Goal: Transaction & Acquisition: Download file/media

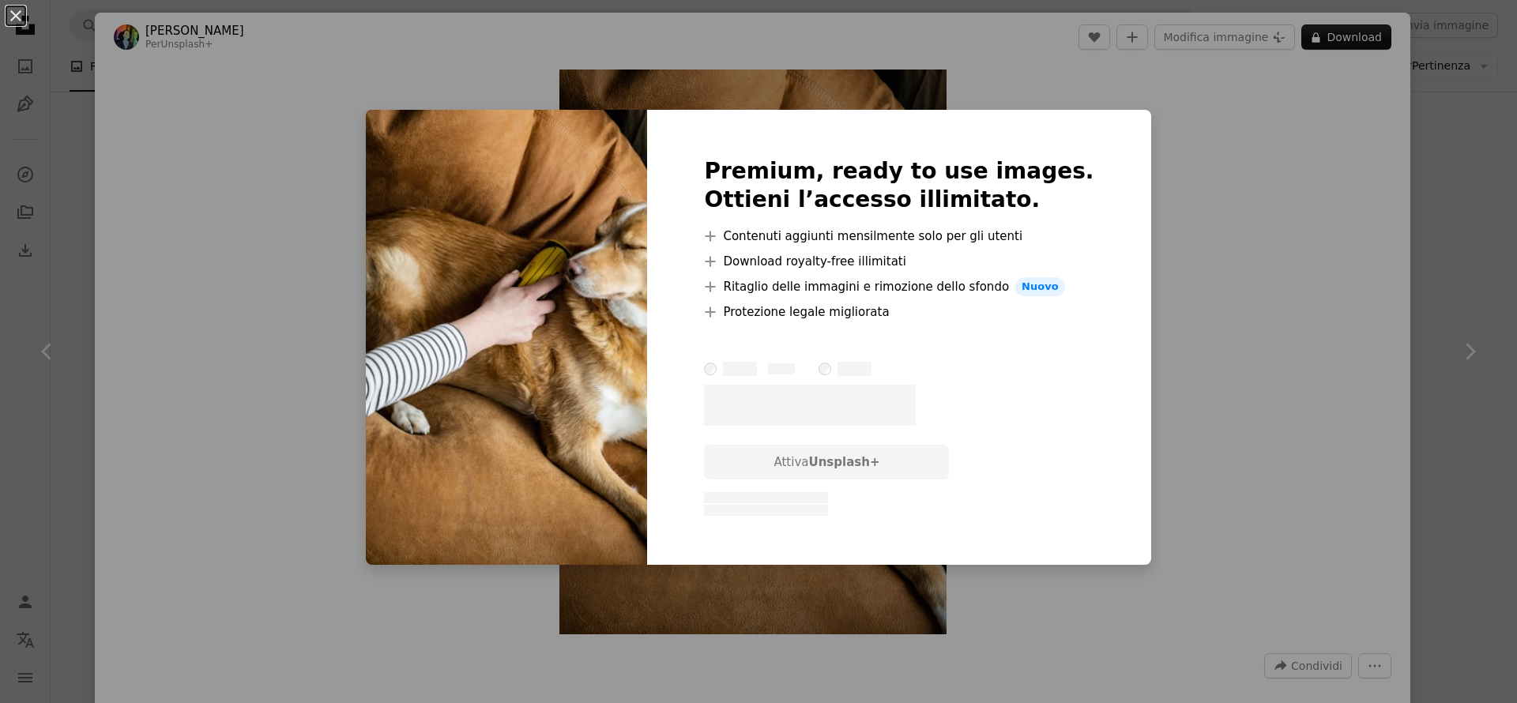
scroll to position [8103, 0]
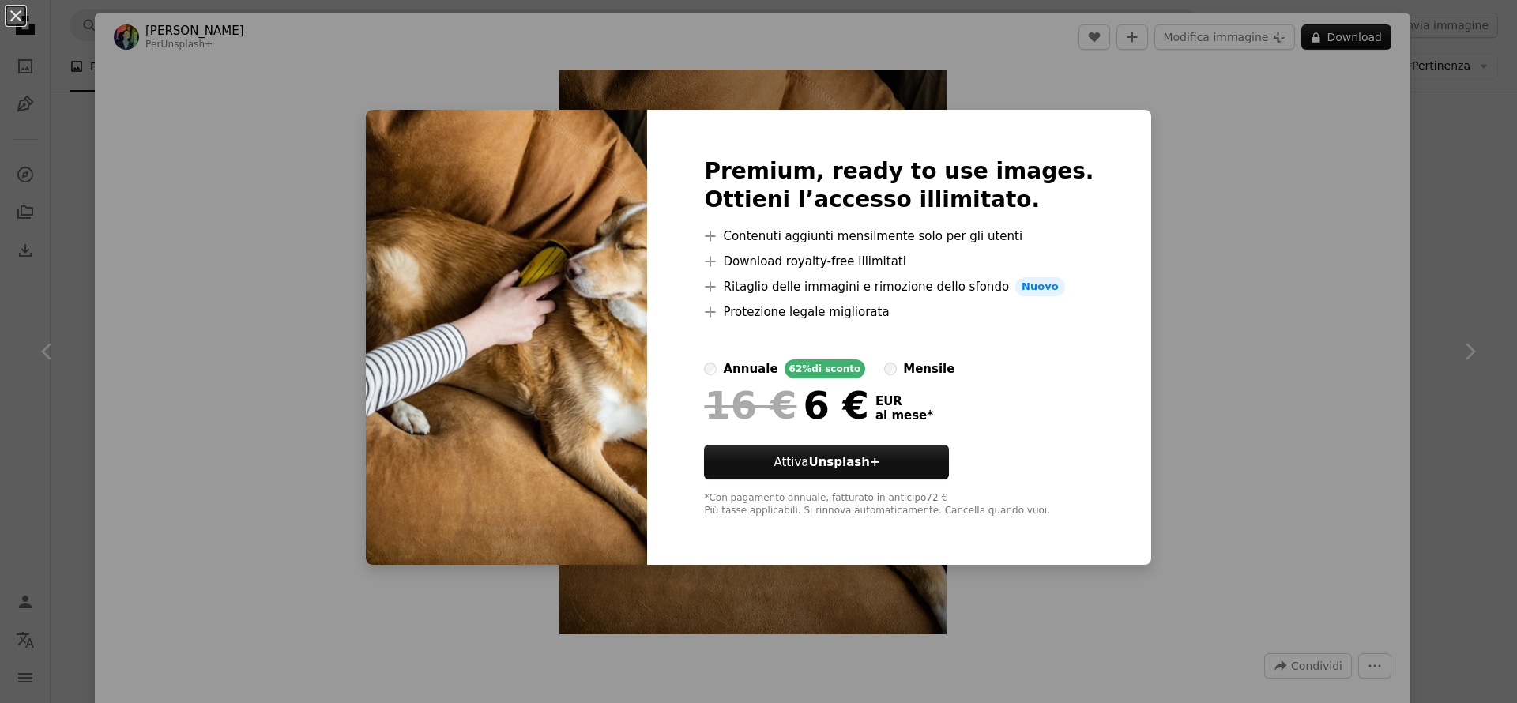
drag, startPoint x: 1235, startPoint y: 168, endPoint x: 1249, endPoint y: 171, distance: 13.8
click at [1235, 168] on div "An X shape Premium, ready to use images. Ottieni l’accesso illimitato. A plus s…" at bounding box center [758, 351] width 1517 height 703
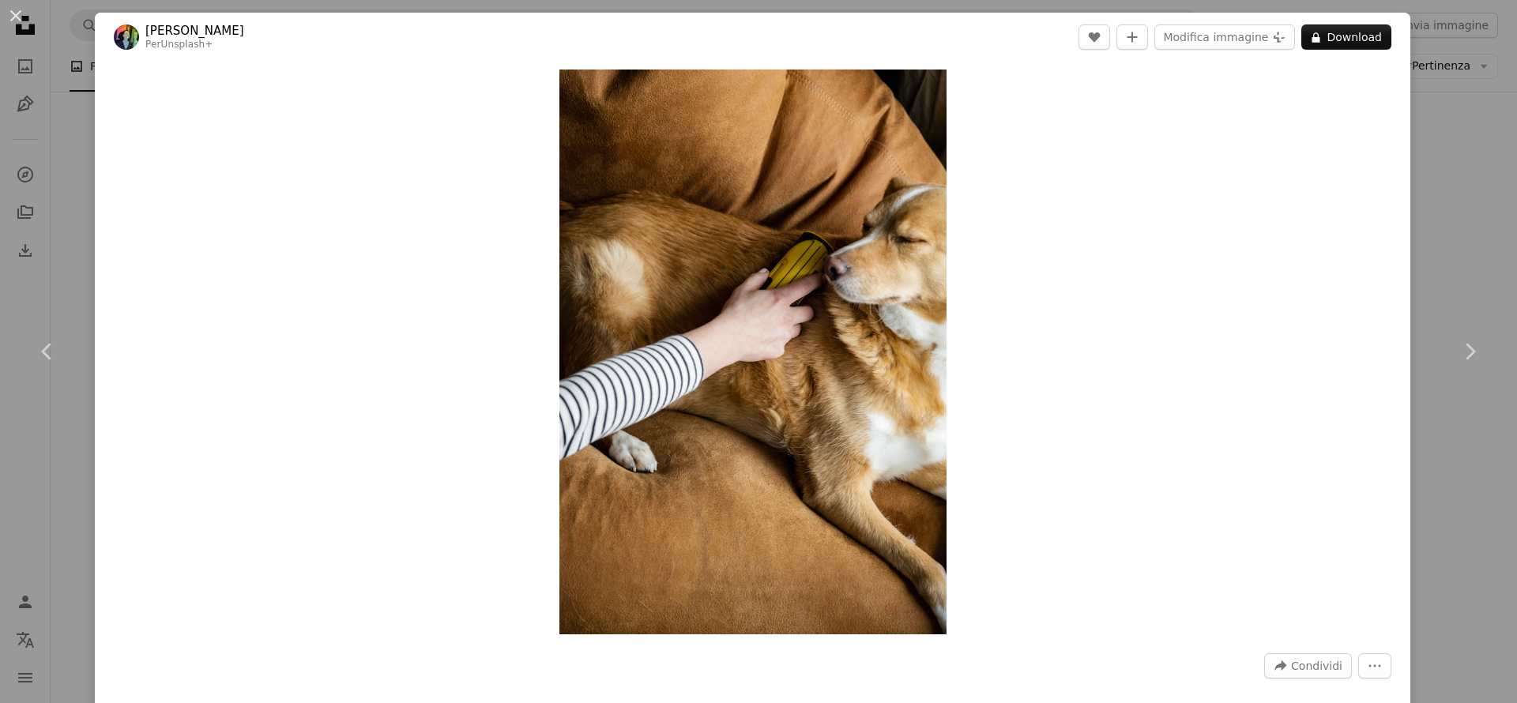
click at [1460, 134] on div "An X shape Chevron left Chevron right [PERSON_NAME] Per Unsplash+ A heart A plu…" at bounding box center [758, 351] width 1517 height 703
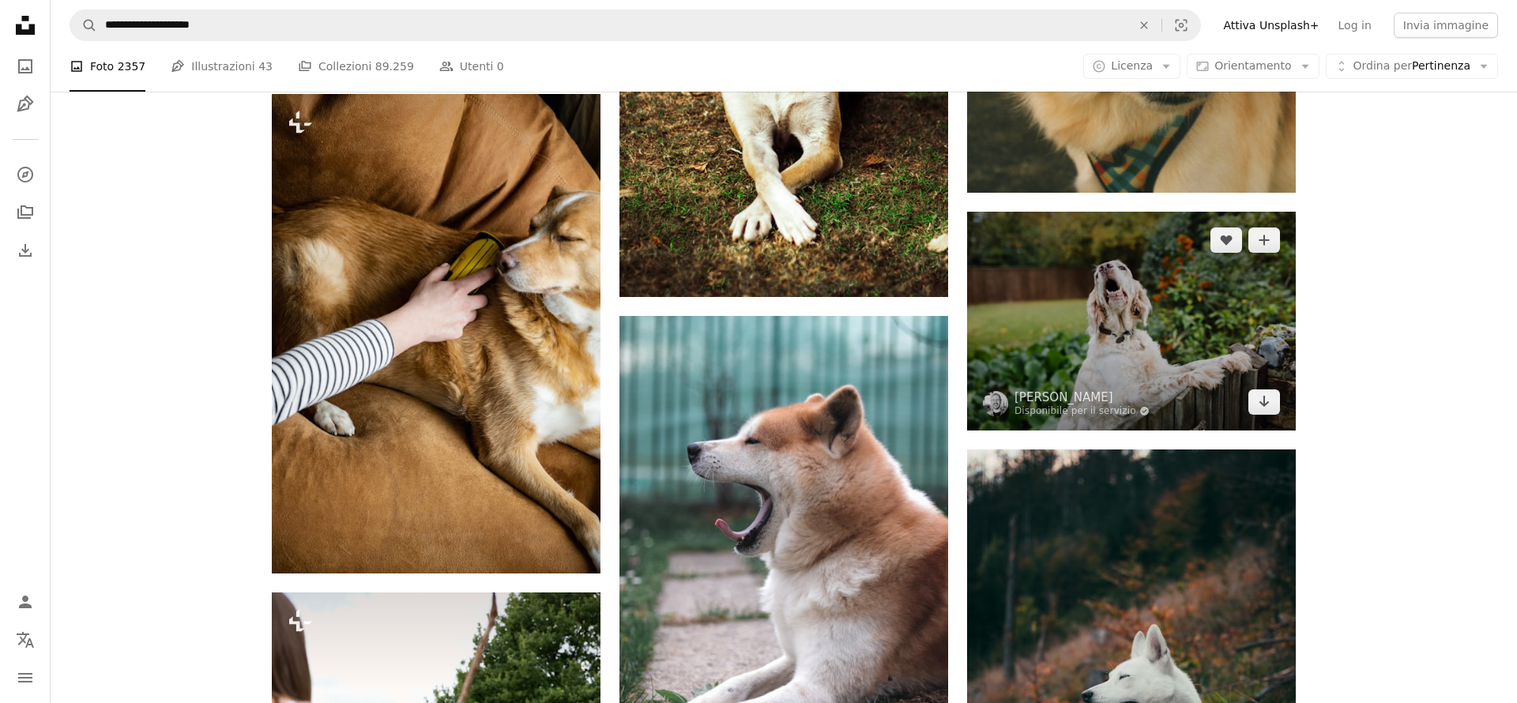
click at [1079, 302] on img at bounding box center [1131, 321] width 329 height 219
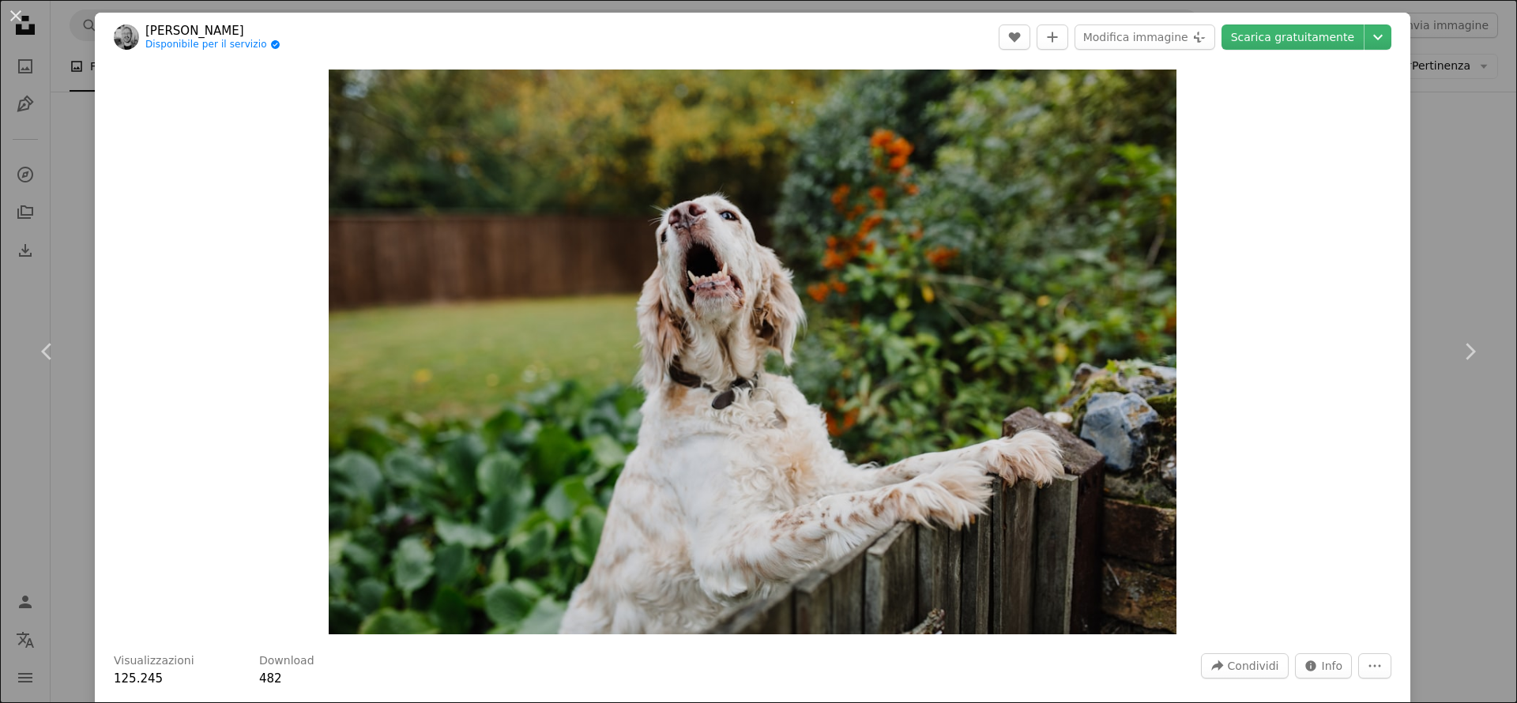
click at [1489, 202] on div "An X shape Chevron left Chevron right Phil Hearing Disponibile per il servizio …" at bounding box center [758, 351] width 1517 height 703
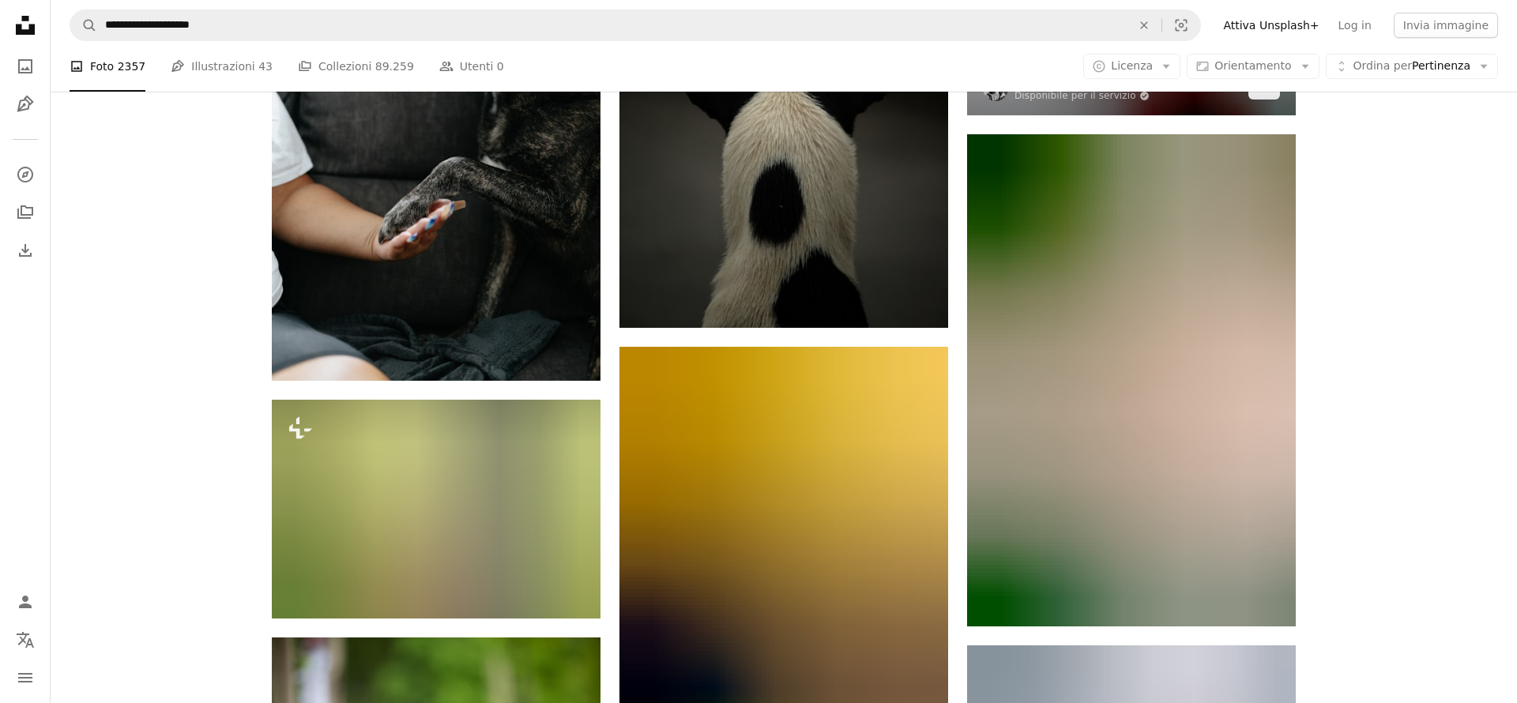
scroll to position [10657, 0]
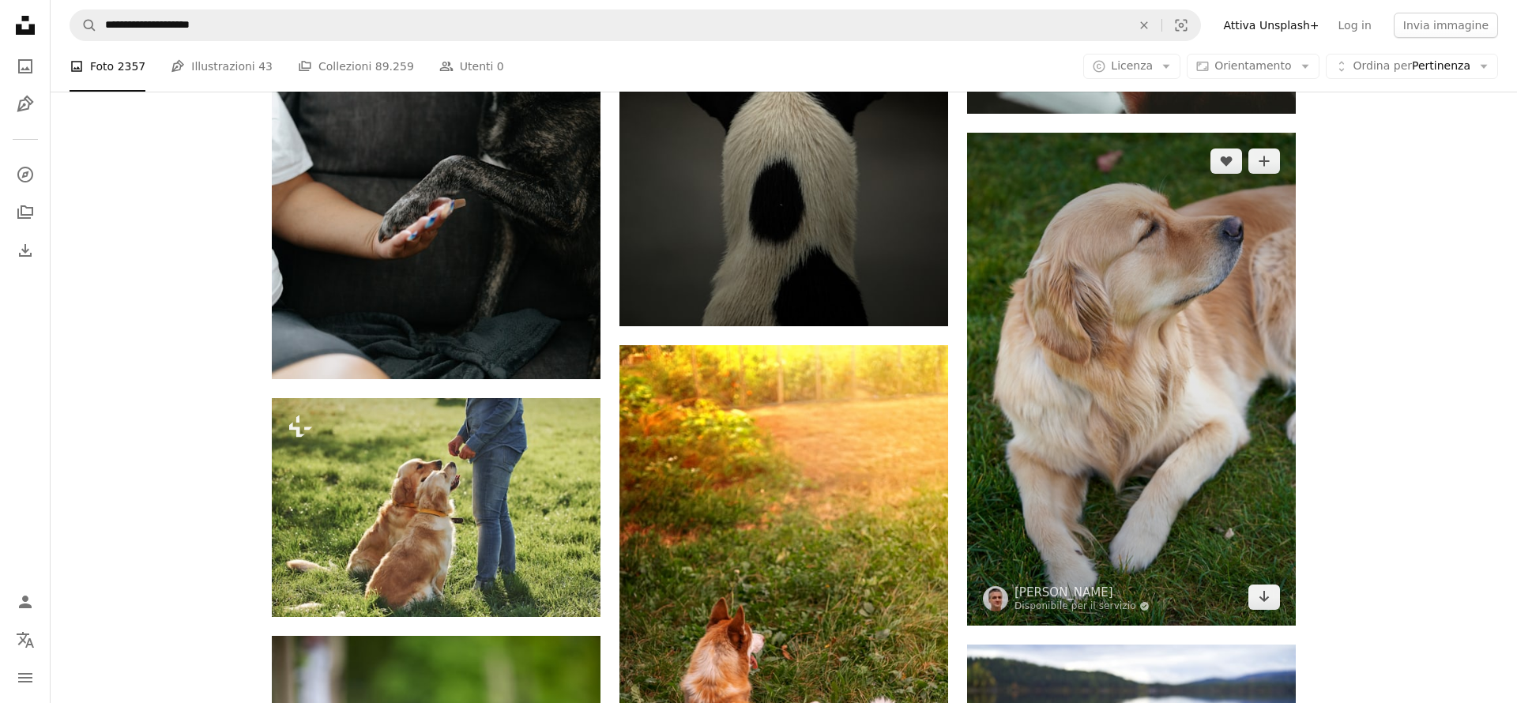
click at [1082, 340] on img at bounding box center [1131, 379] width 329 height 493
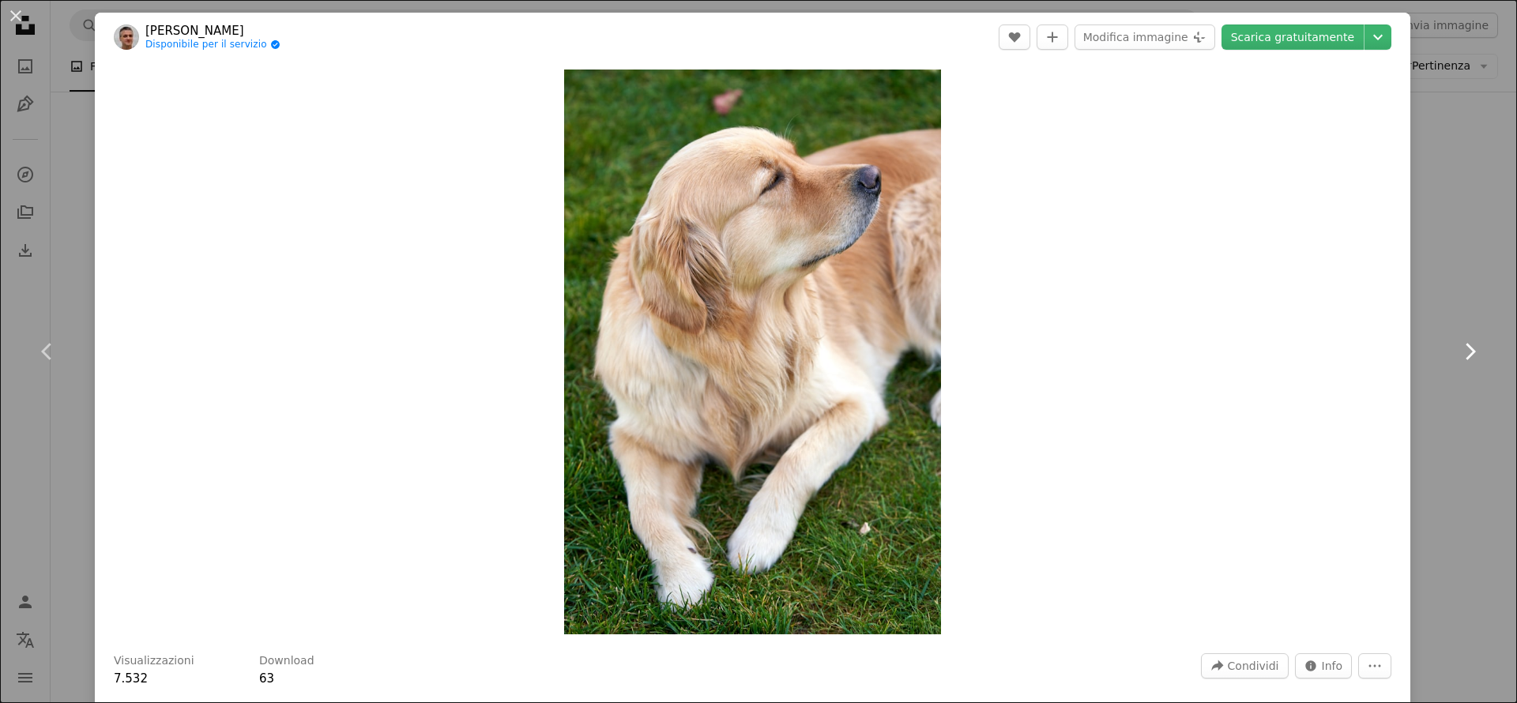
click at [1490, 278] on link "Chevron right" at bounding box center [1469, 352] width 95 height 152
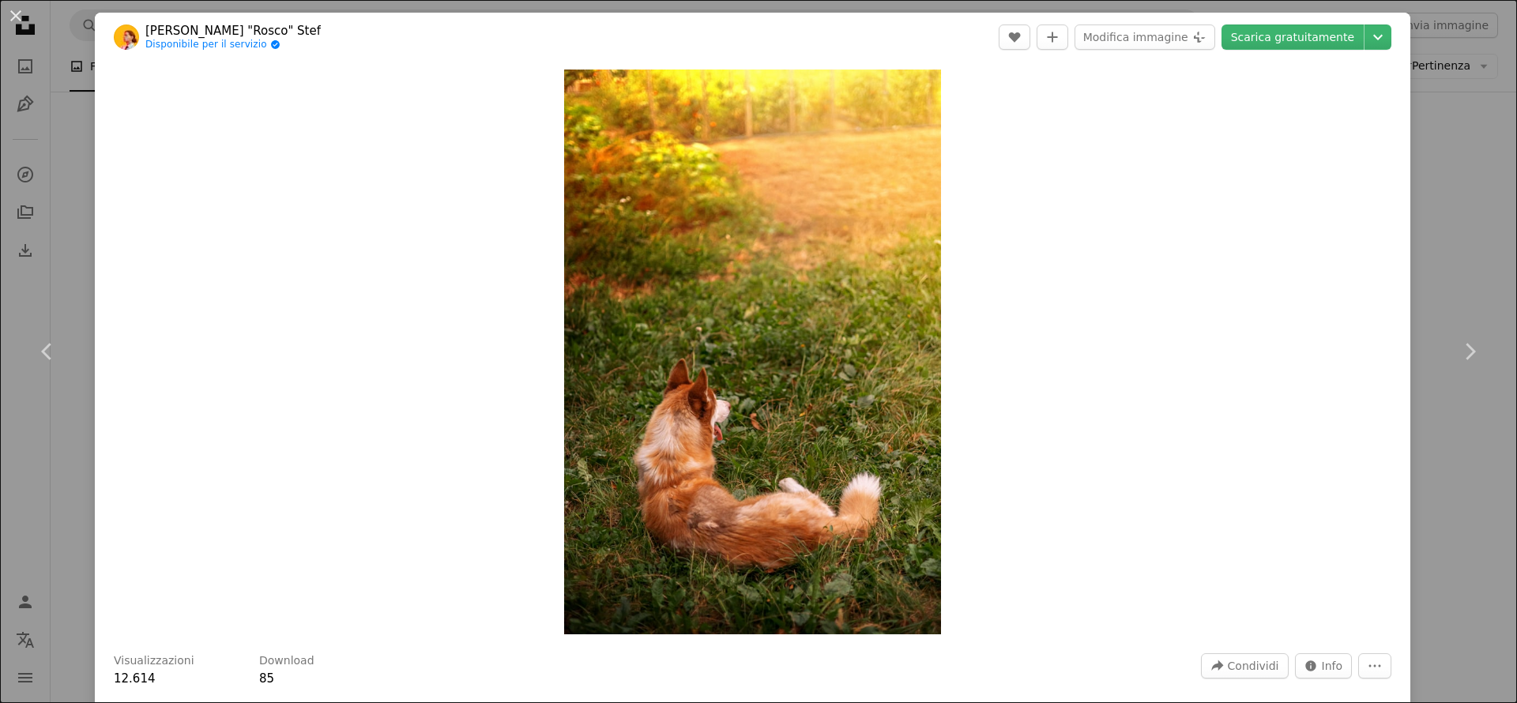
click at [1463, 165] on div "An X shape Chevron left Chevron right [PERSON_NAME] "Rosco" Stef Disponibile pe…" at bounding box center [758, 351] width 1517 height 703
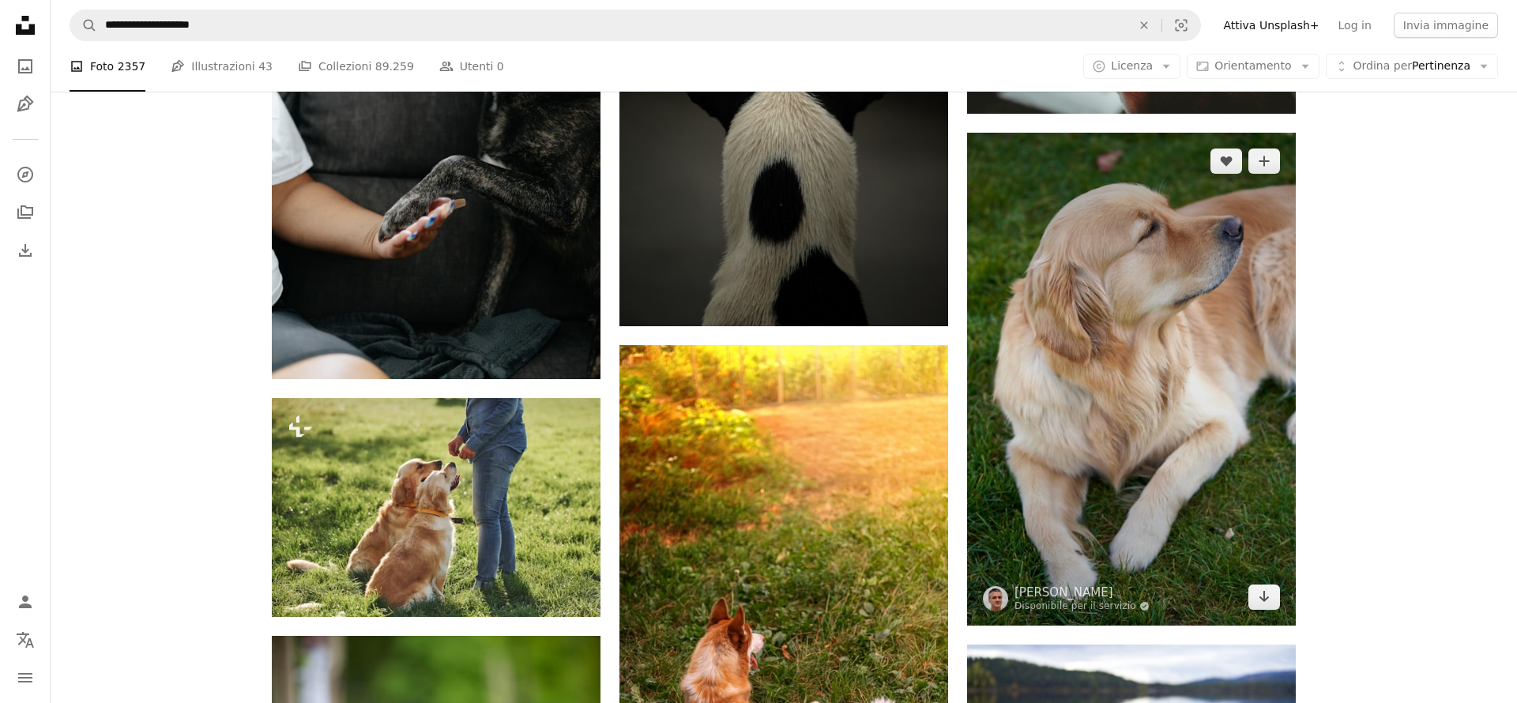
click at [1184, 262] on img at bounding box center [1131, 379] width 329 height 493
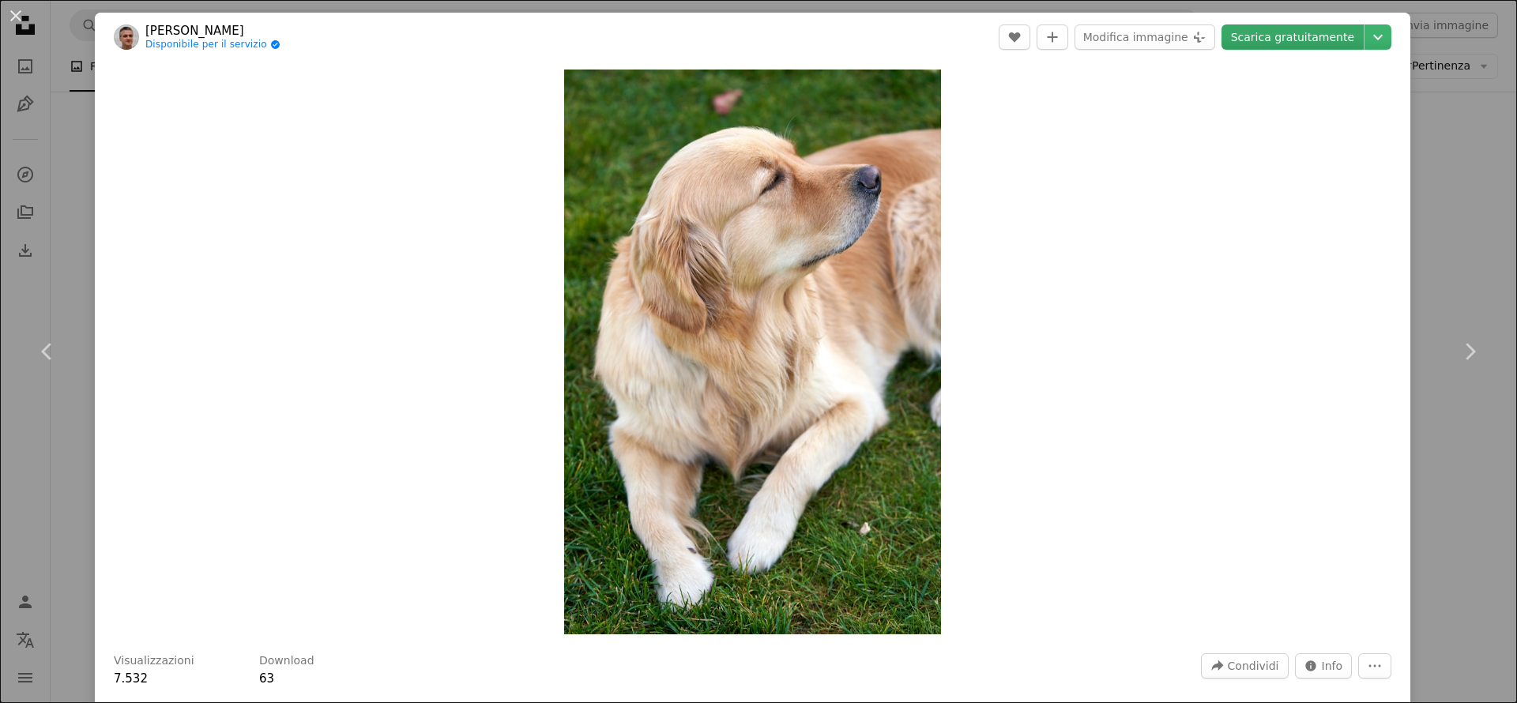
click at [1296, 40] on link "Scarica gratuitamente" at bounding box center [1293, 36] width 142 height 25
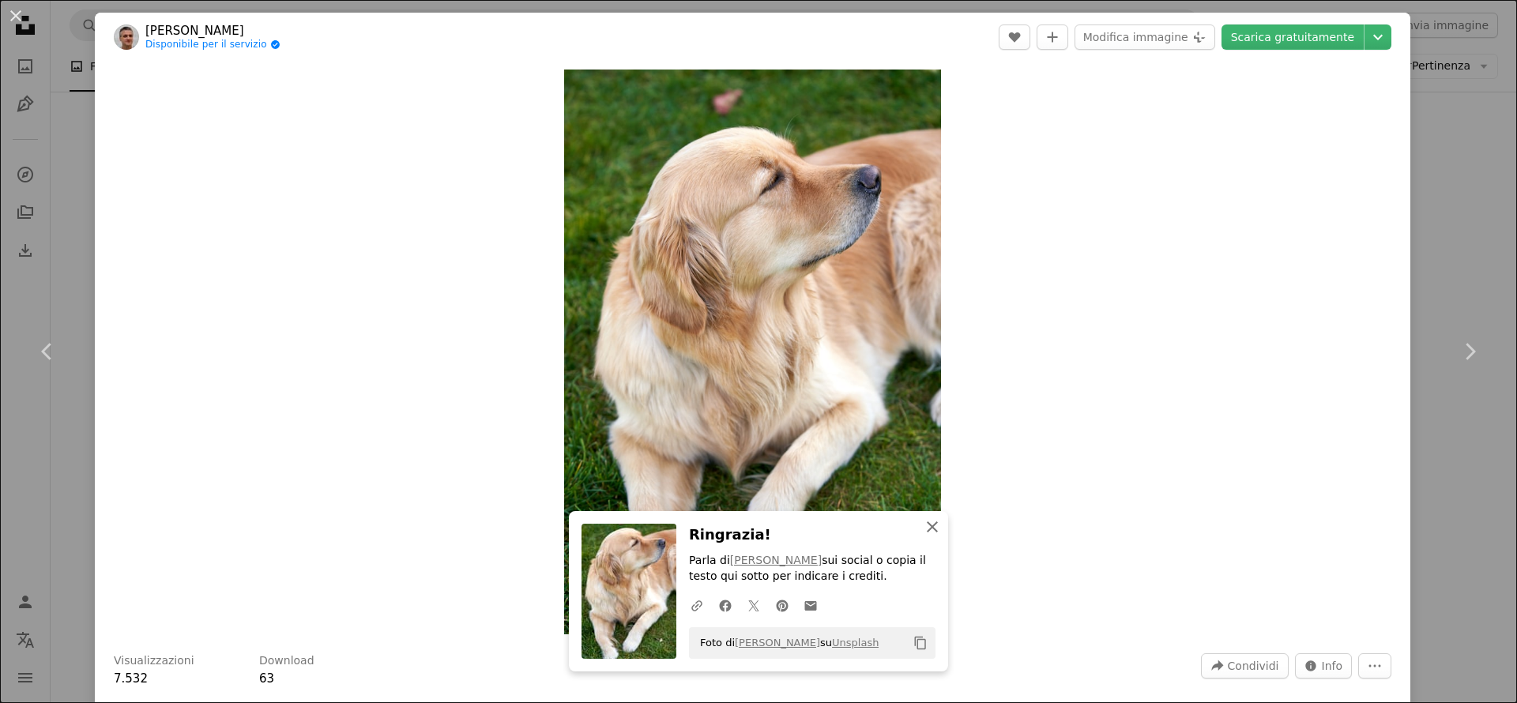
drag, startPoint x: 934, startPoint y: 526, endPoint x: 961, endPoint y: 526, distance: 26.9
click at [934, 526] on icon "An X shape" at bounding box center [932, 527] width 19 height 19
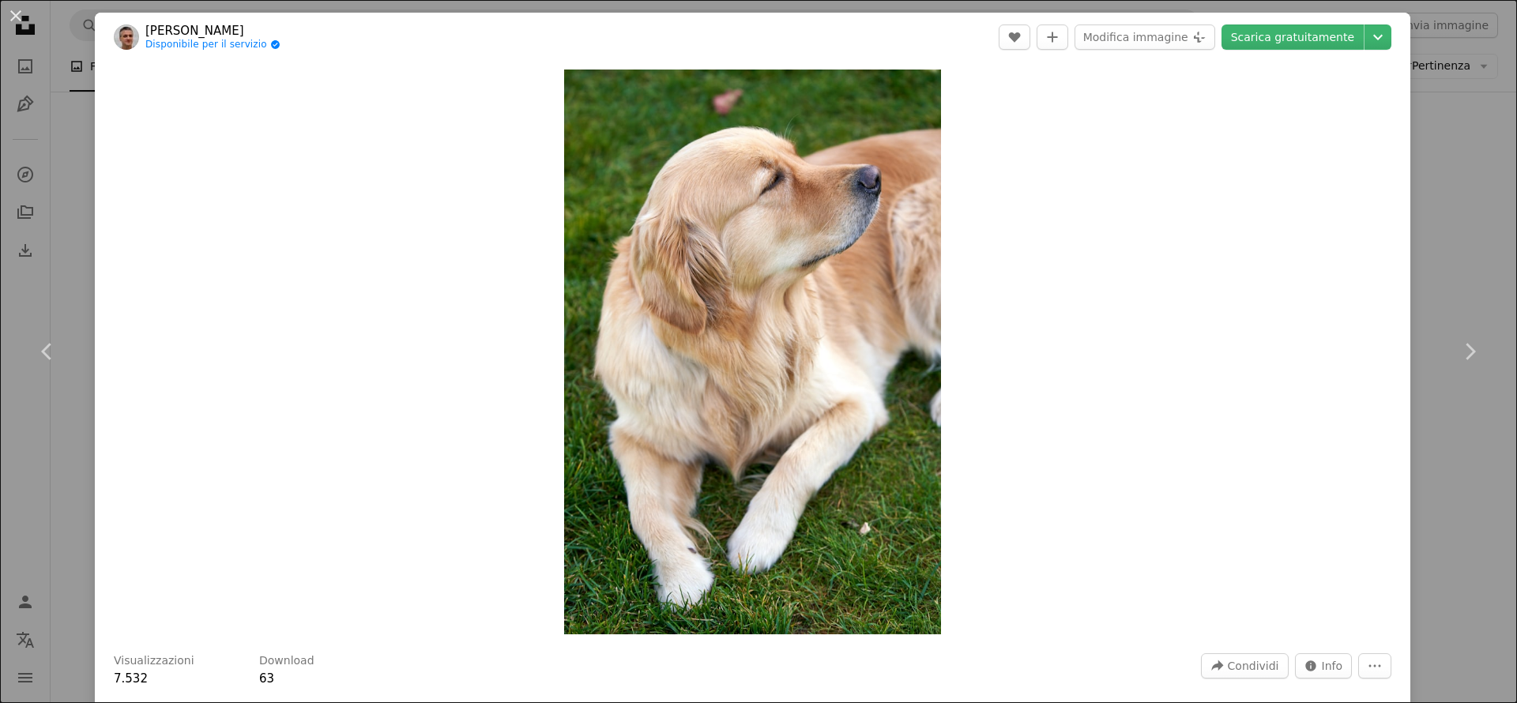
drag, startPoint x: 74, startPoint y: 242, endPoint x: 82, endPoint y: 240, distance: 8.1
click at [74, 242] on div "An X shape Chevron left Chevron right Barnabas Davoti Disponibile per il serviz…" at bounding box center [758, 351] width 1517 height 703
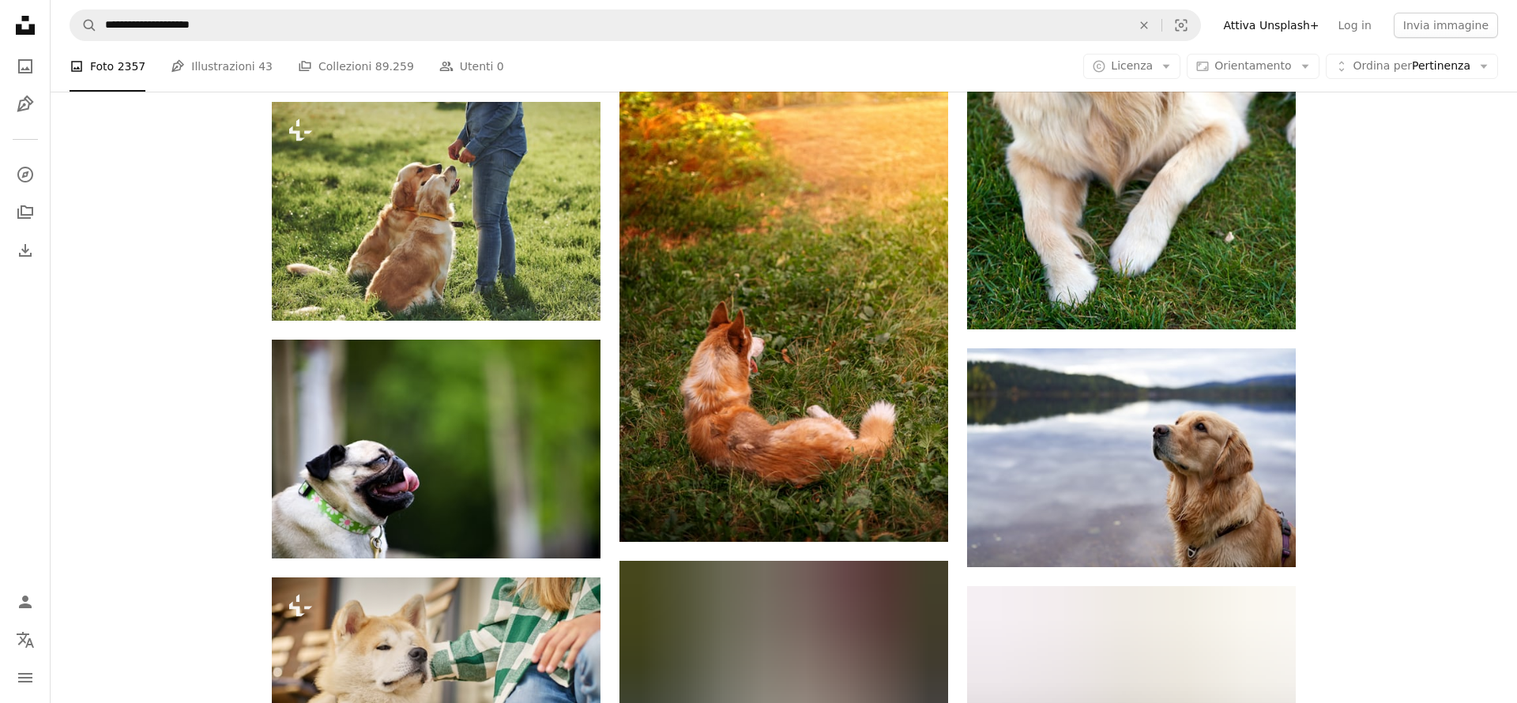
scroll to position [11168, 0]
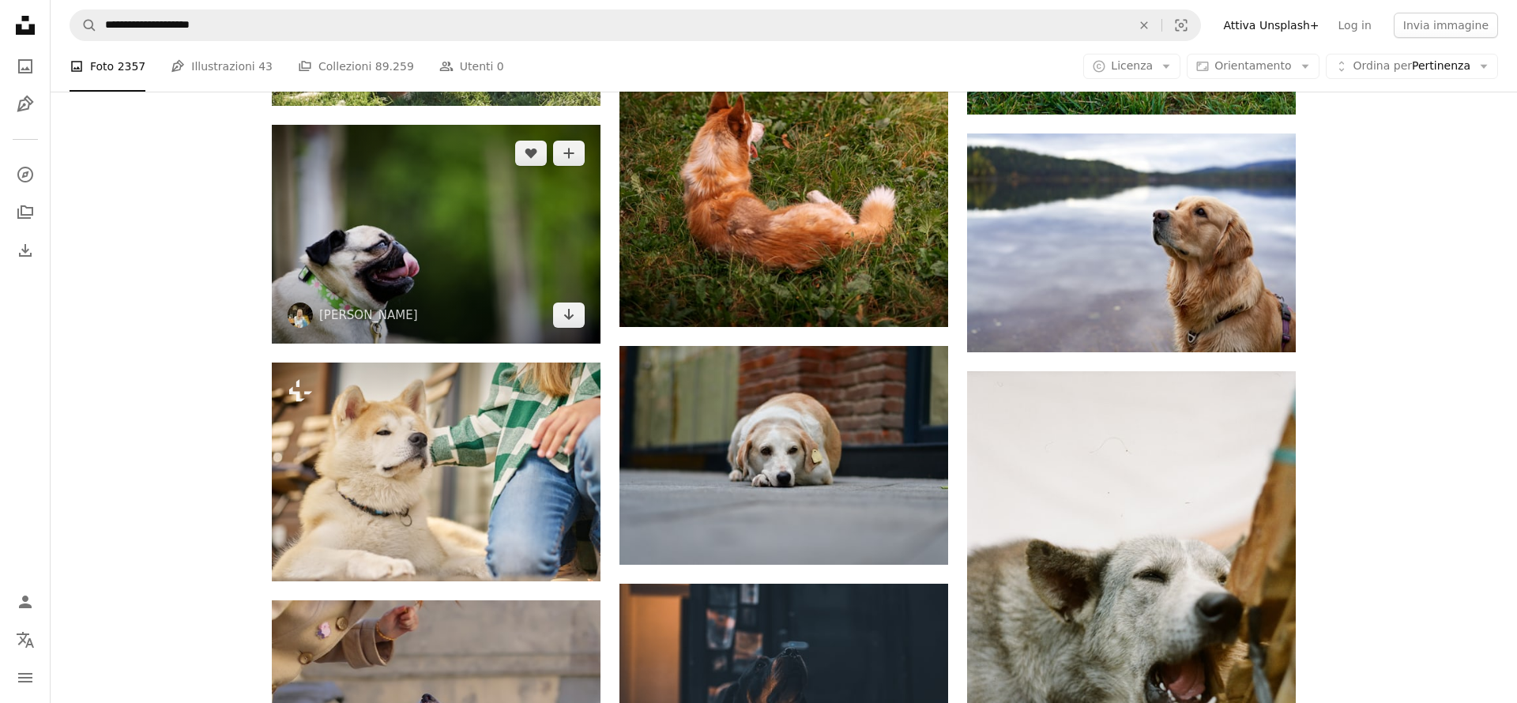
click at [423, 195] on img at bounding box center [436, 234] width 329 height 219
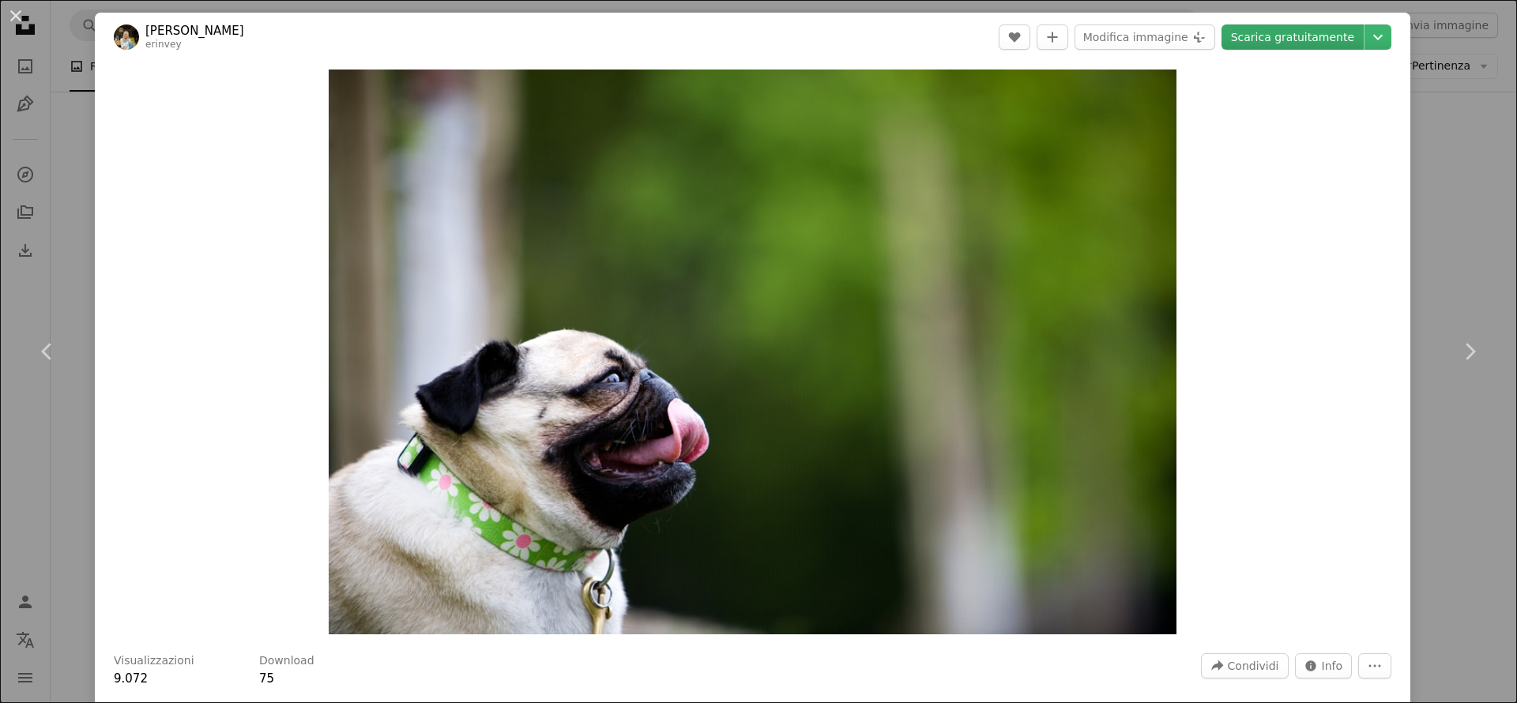
click at [1287, 42] on link "Scarica gratuitamente" at bounding box center [1293, 36] width 142 height 25
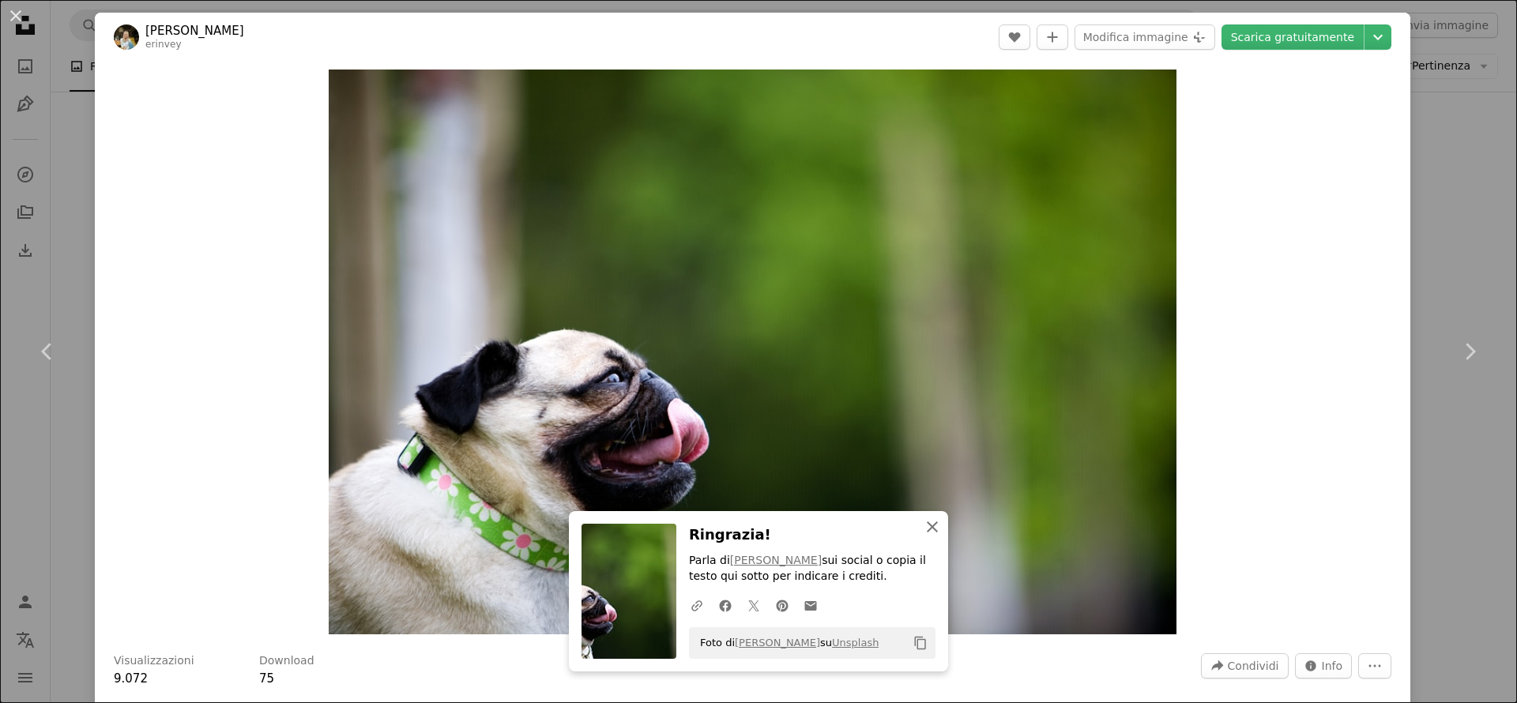
click at [936, 526] on icon "An X shape" at bounding box center [932, 527] width 19 height 19
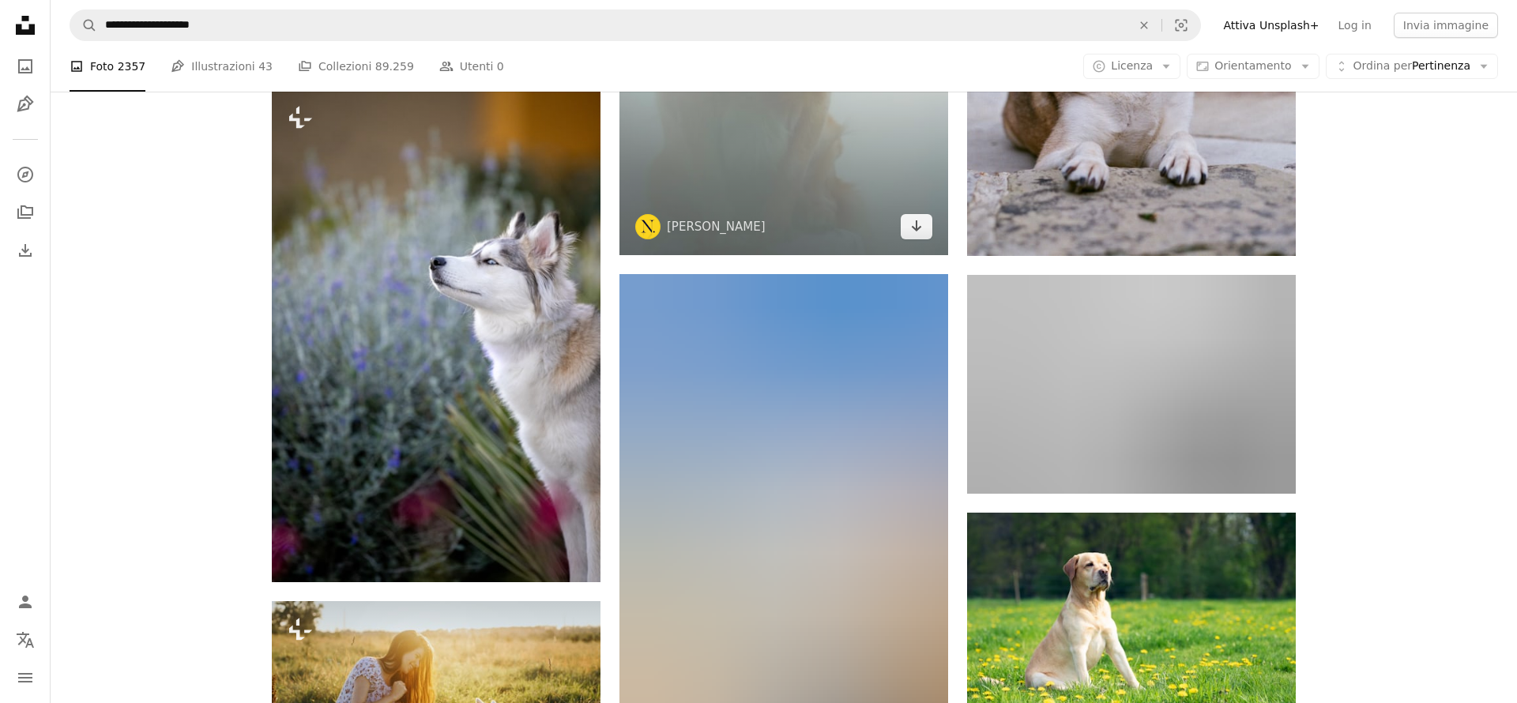
scroll to position [22099, 0]
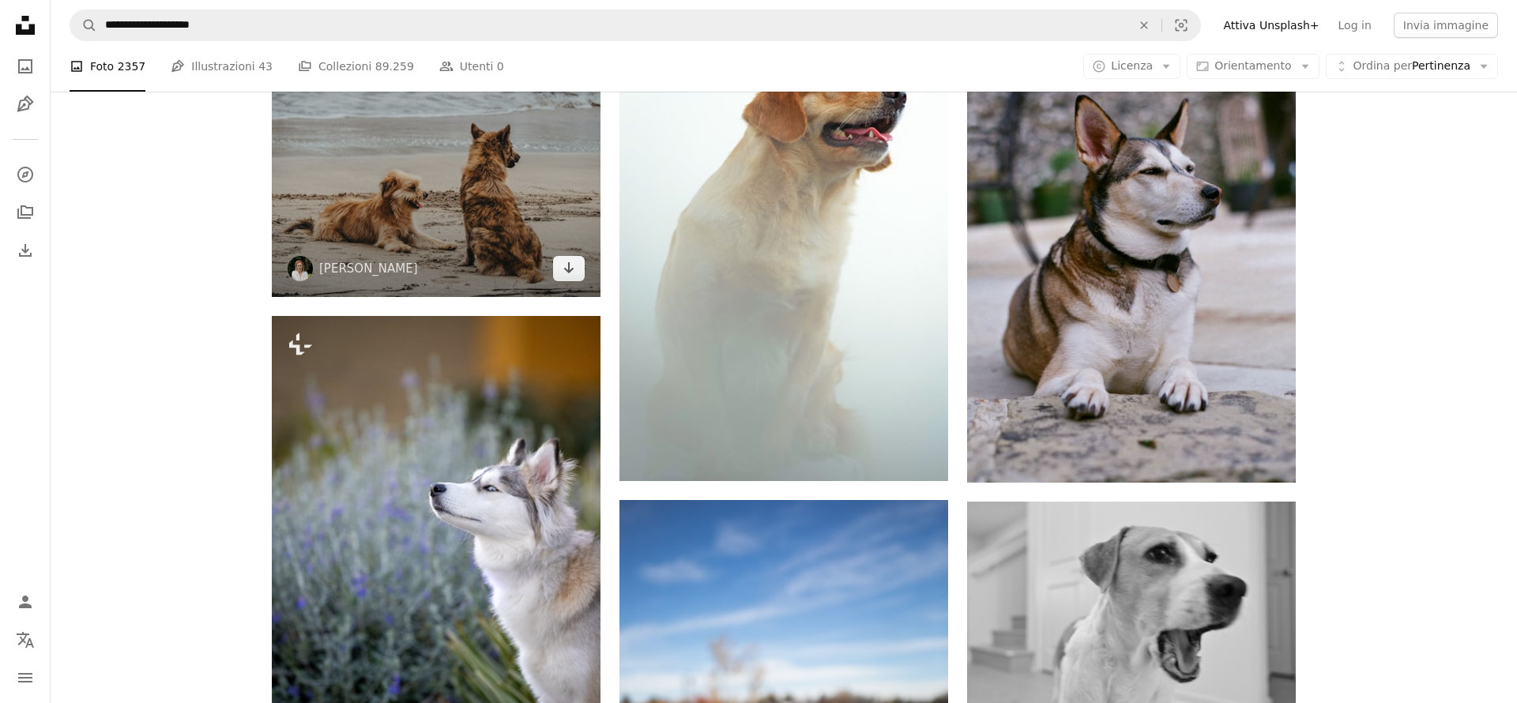
click at [478, 200] on img at bounding box center [436, 174] width 329 height 247
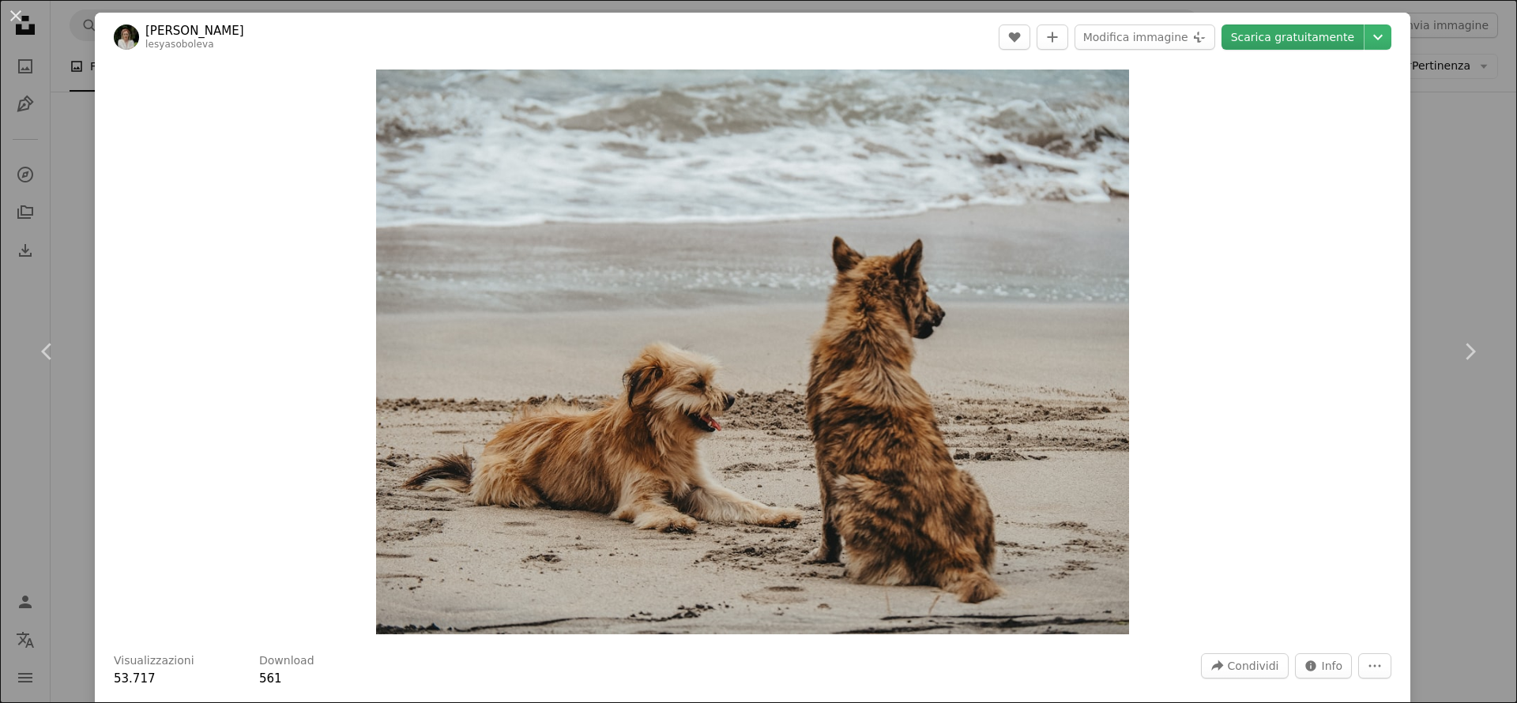
click at [1322, 40] on link "Scarica gratuitamente" at bounding box center [1293, 36] width 142 height 25
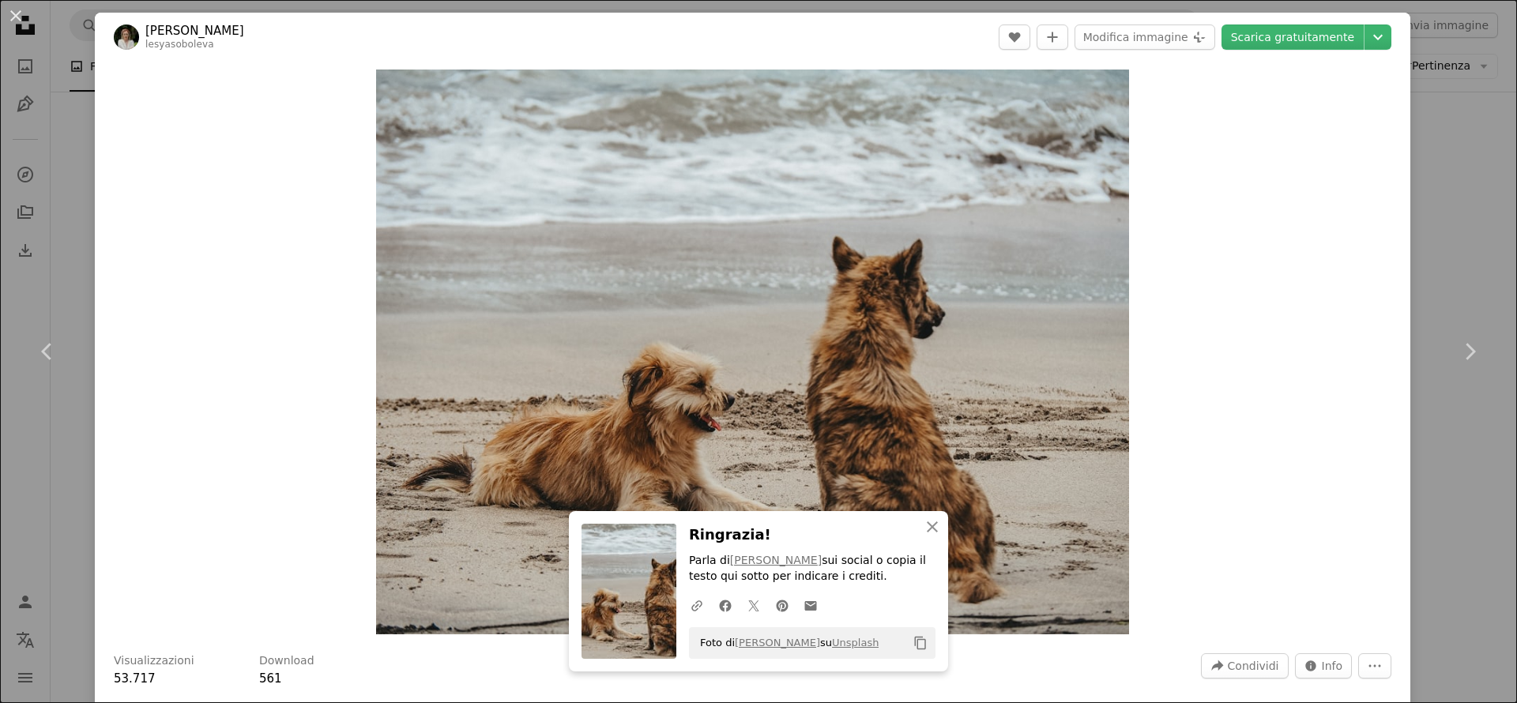
click at [1483, 208] on div "An X shape Chevron left Chevron right [PERSON_NAME] lesyasoboleva A heart A plu…" at bounding box center [758, 351] width 1517 height 703
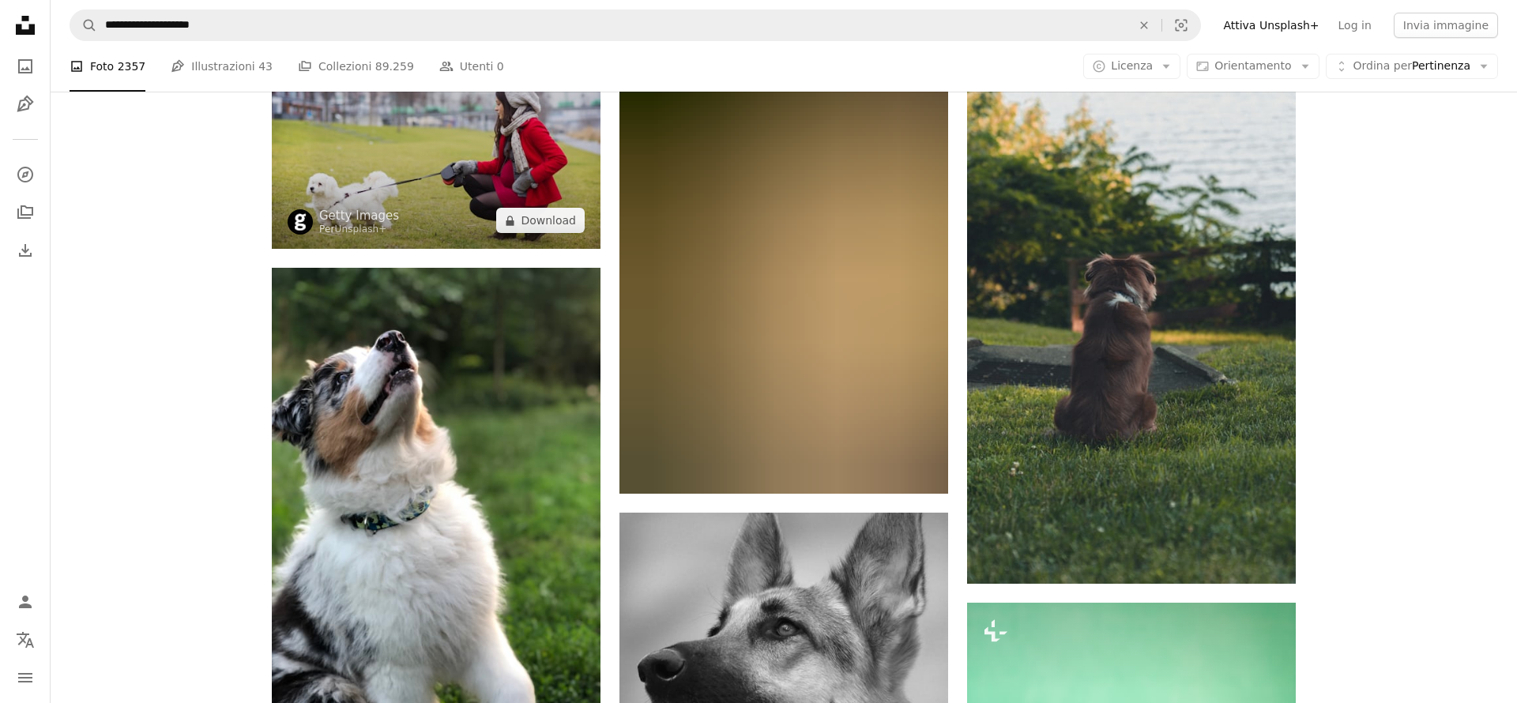
scroll to position [32905, 0]
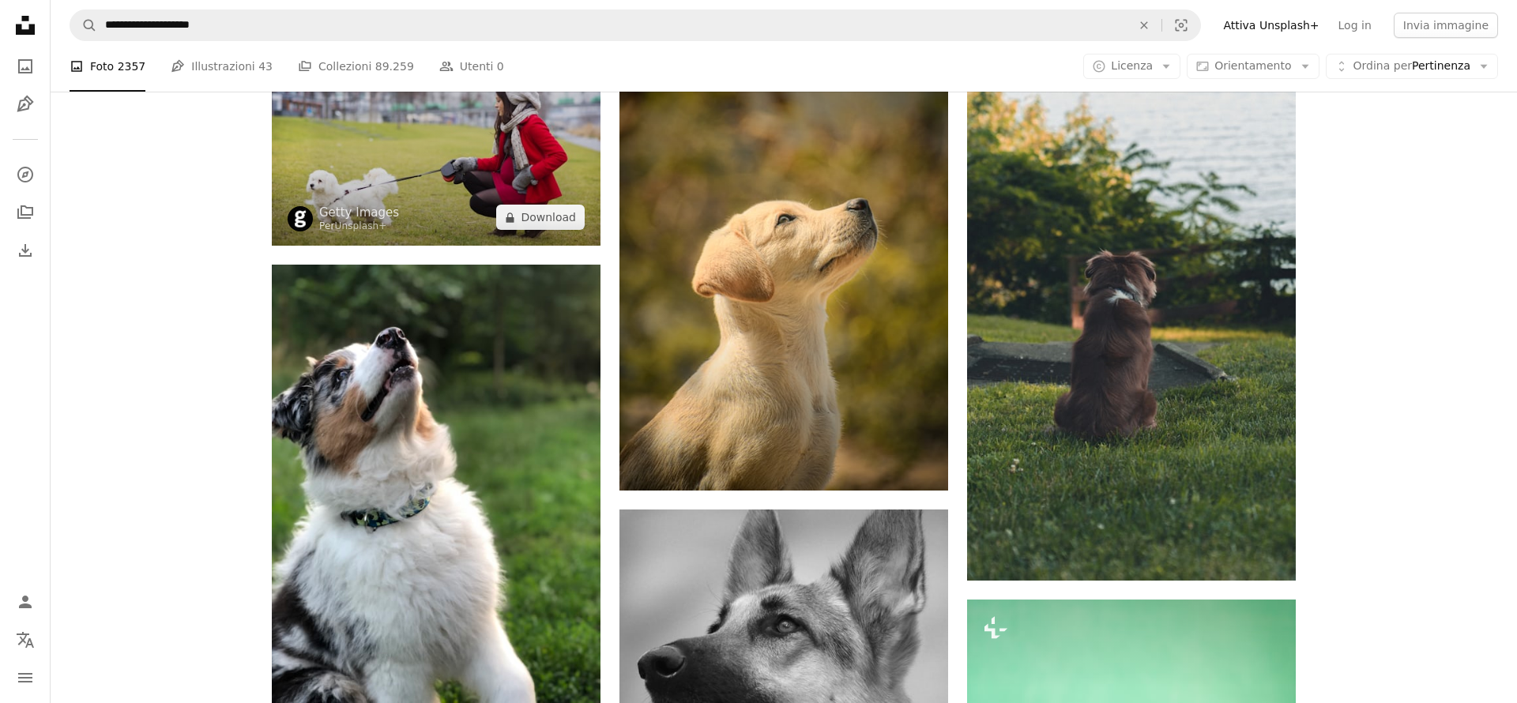
click at [390, 171] on img at bounding box center [436, 137] width 329 height 220
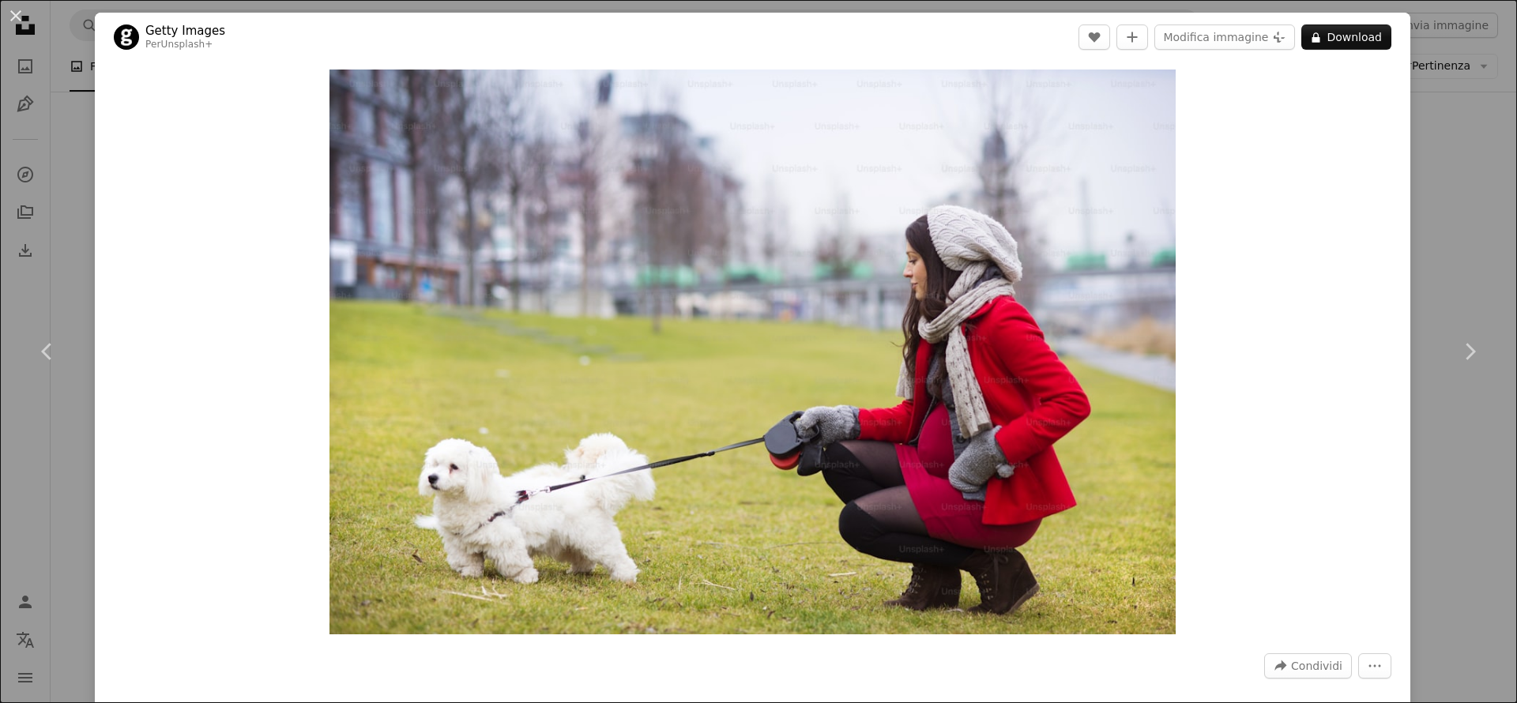
drag, startPoint x: 1480, startPoint y: 116, endPoint x: 1335, endPoint y: 232, distance: 185.6
click at [1480, 116] on div "An X shape Chevron left Chevron right Getty Images Per Unsplash+ A heart A plus…" at bounding box center [758, 351] width 1517 height 703
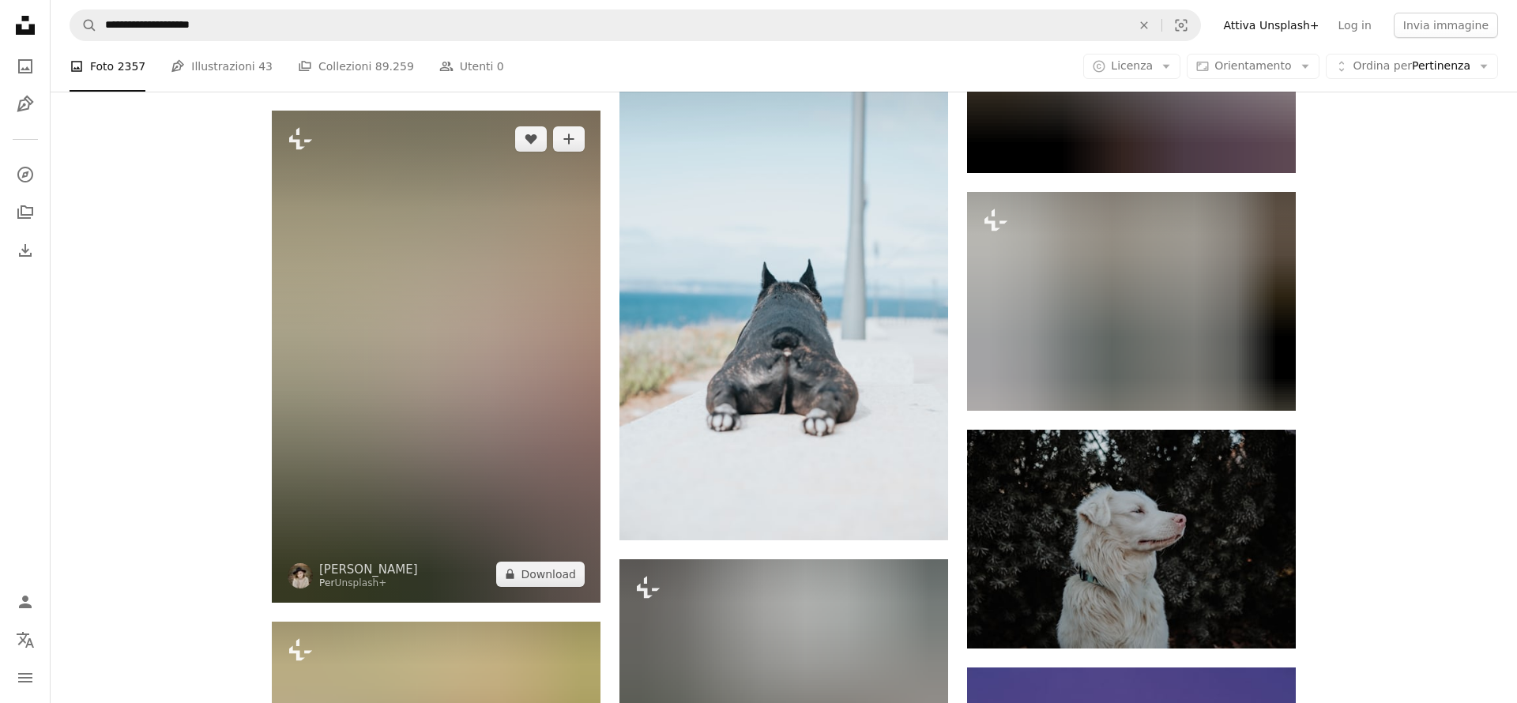
scroll to position [36211, 0]
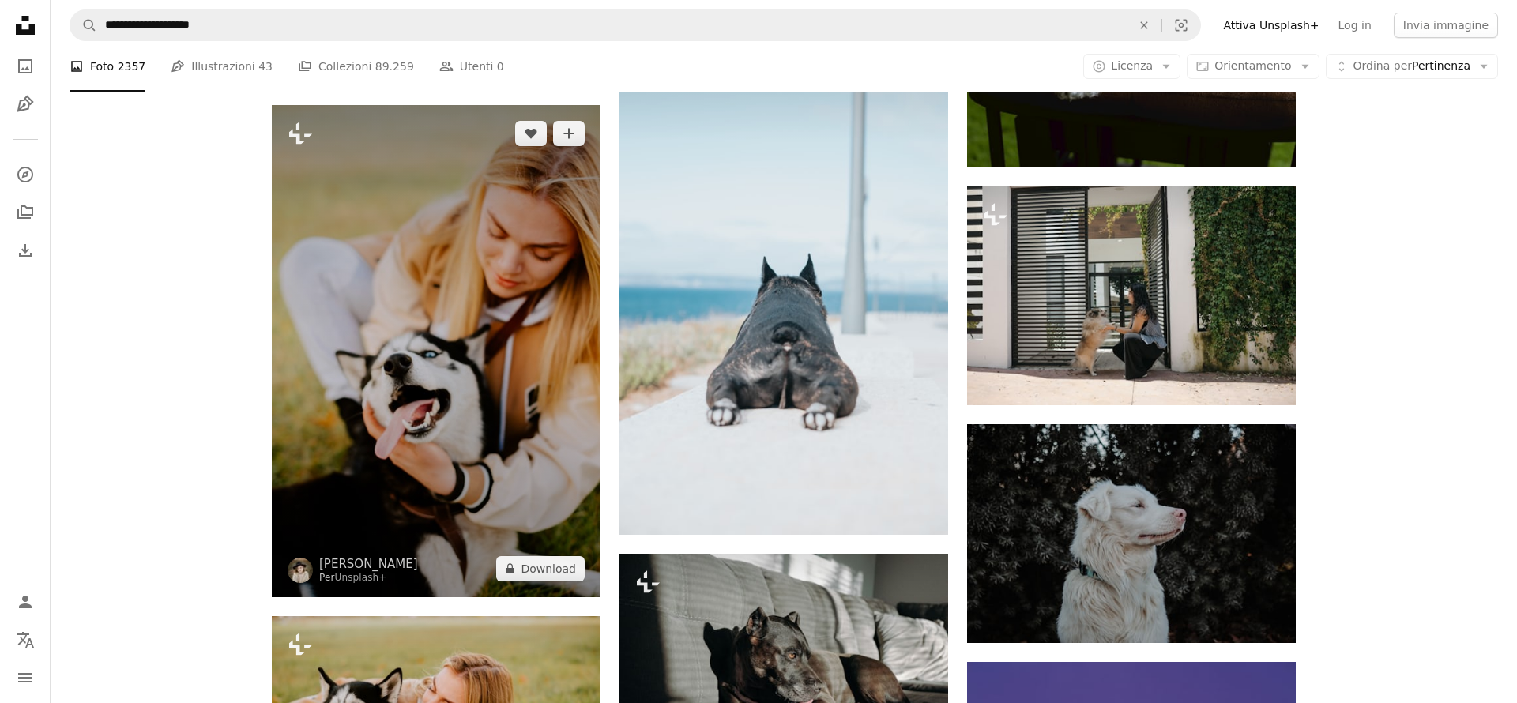
click at [482, 325] on img at bounding box center [436, 351] width 329 height 492
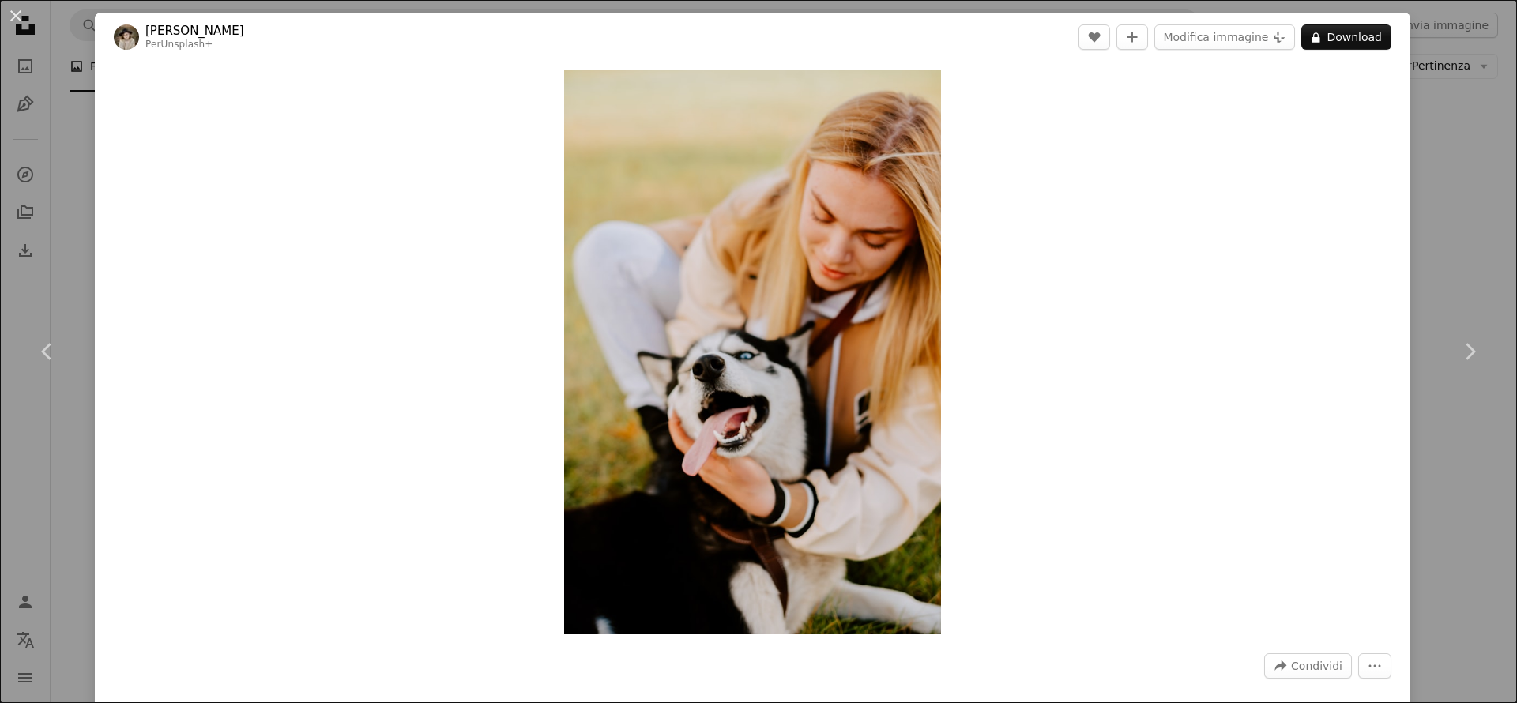
scroll to position [8, 0]
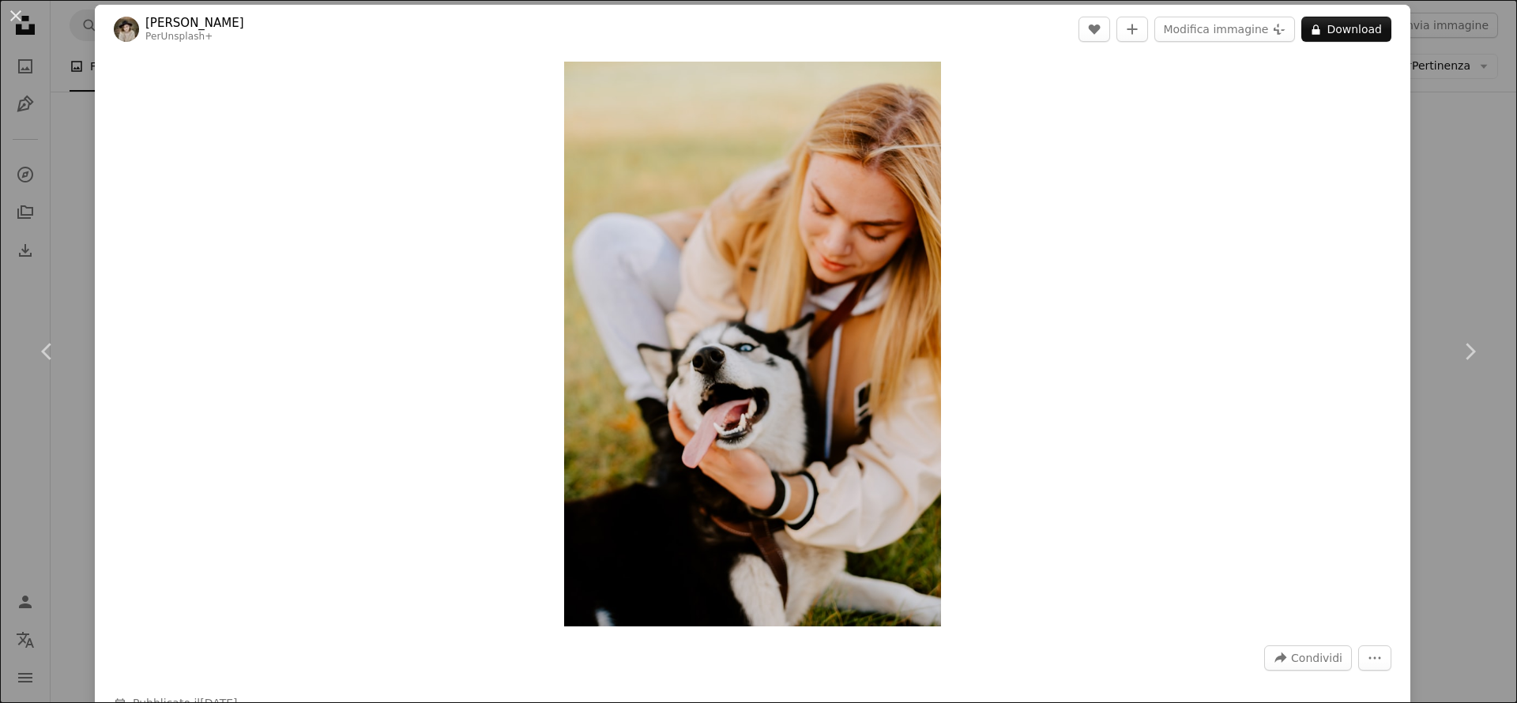
drag, startPoint x: 1502, startPoint y: 223, endPoint x: 1482, endPoint y: 222, distance: 20.6
click at [1501, 223] on div "An X shape Chevron left Chevron right Kateryna Hliznitsova Per Unsplash+ A hear…" at bounding box center [758, 351] width 1517 height 703
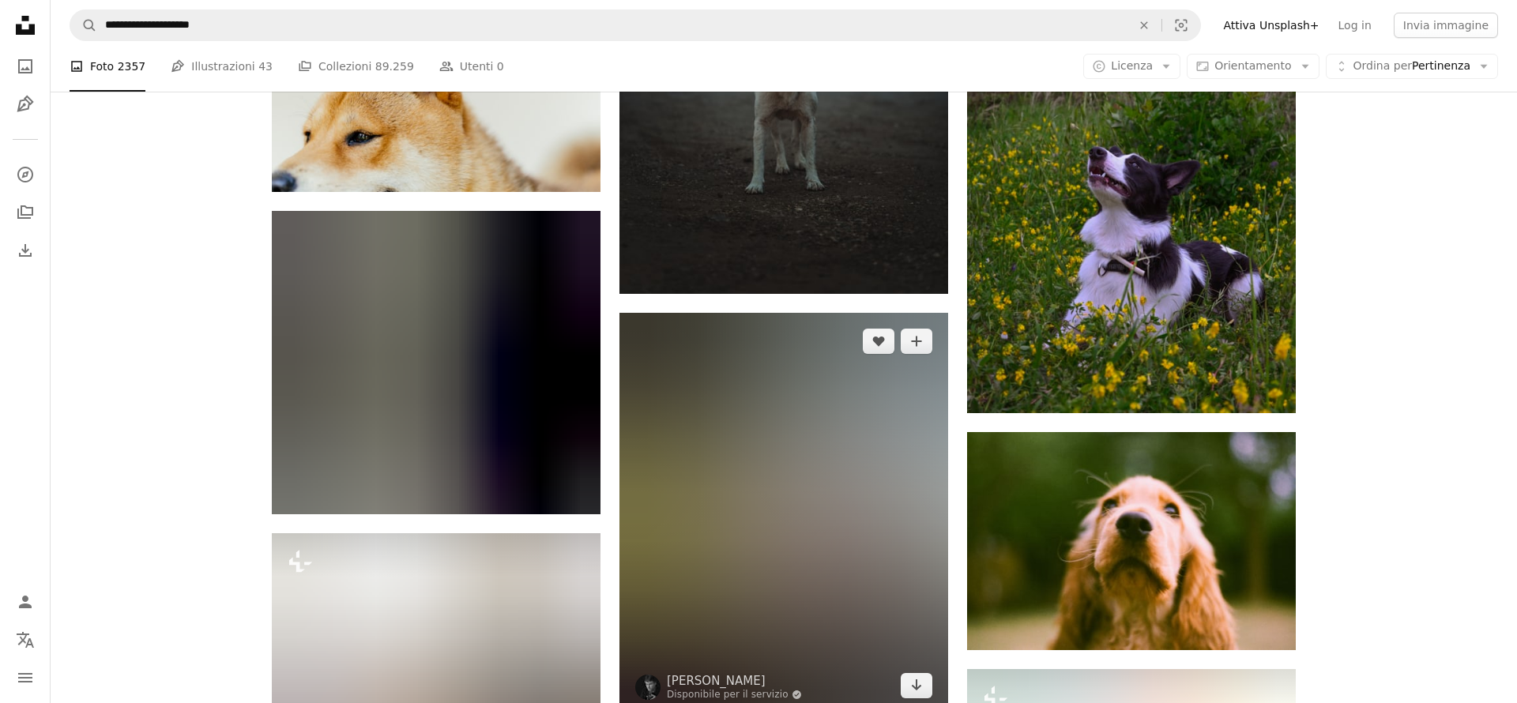
scroll to position [40557, 0]
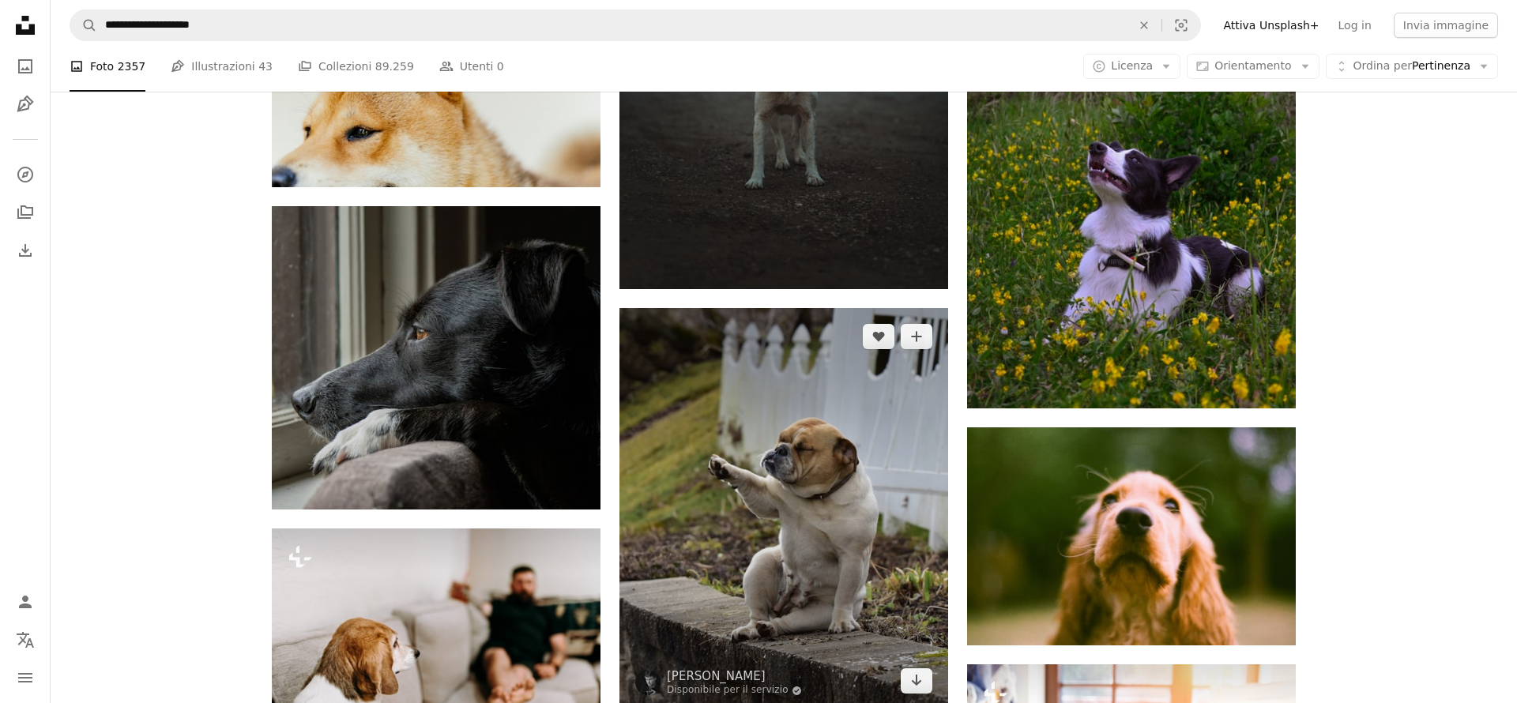
click at [855, 421] on img at bounding box center [784, 508] width 329 height 401
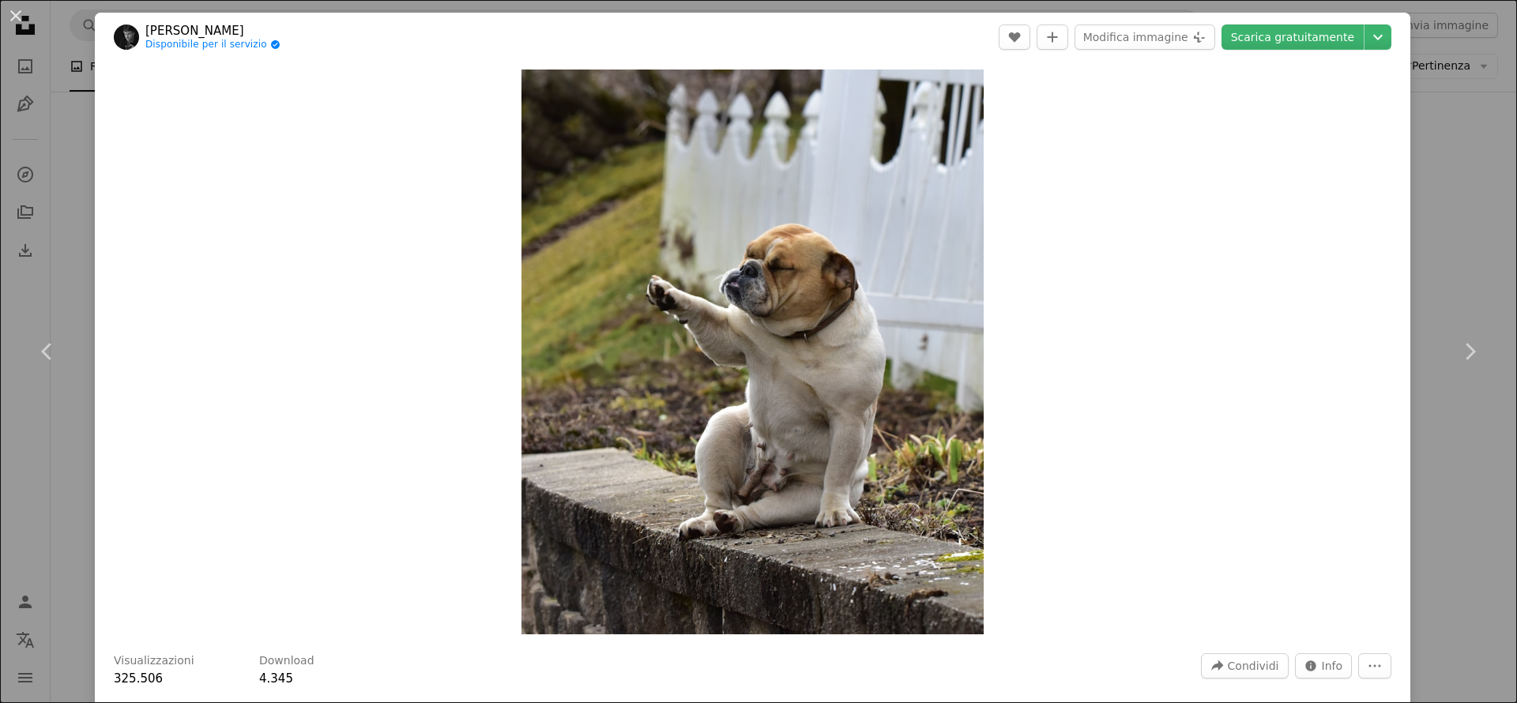
drag, startPoint x: 865, startPoint y: 418, endPoint x: 1474, endPoint y: 177, distance: 654.5
click at [1299, 40] on link "Scarica gratuitamente" at bounding box center [1293, 36] width 142 height 25
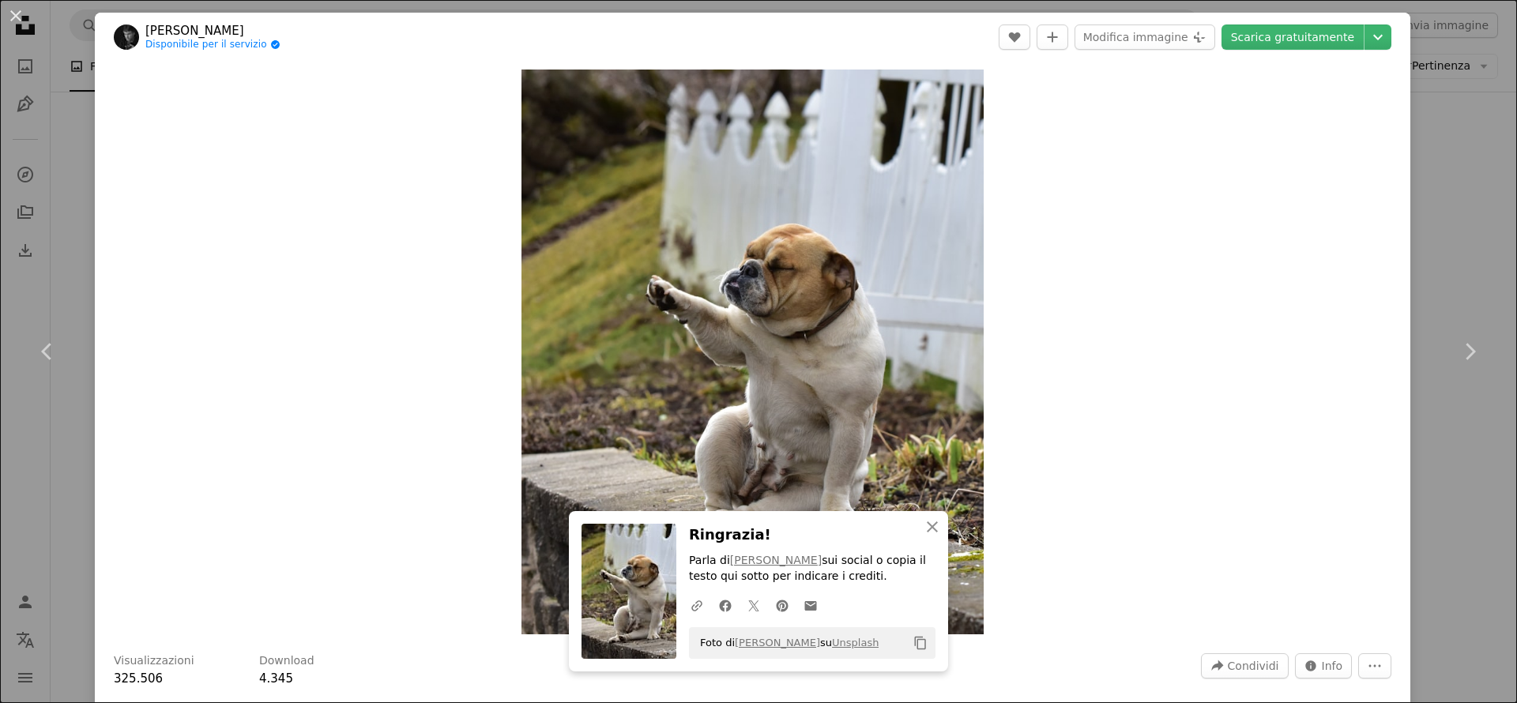
click at [1474, 177] on div "An X shape Chevron left Chevron right [PERSON_NAME] Disponibile per il servizio…" at bounding box center [758, 351] width 1517 height 703
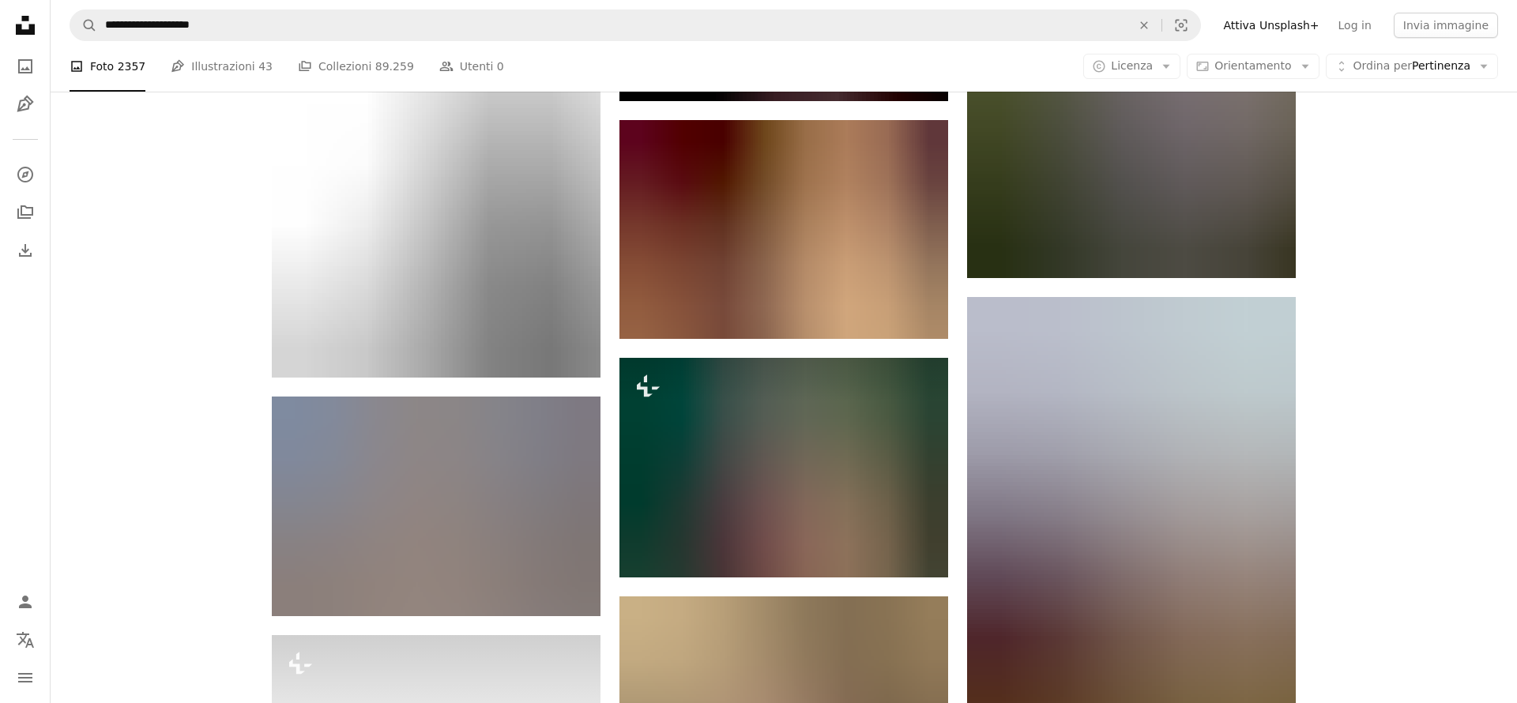
scroll to position [41618, 0]
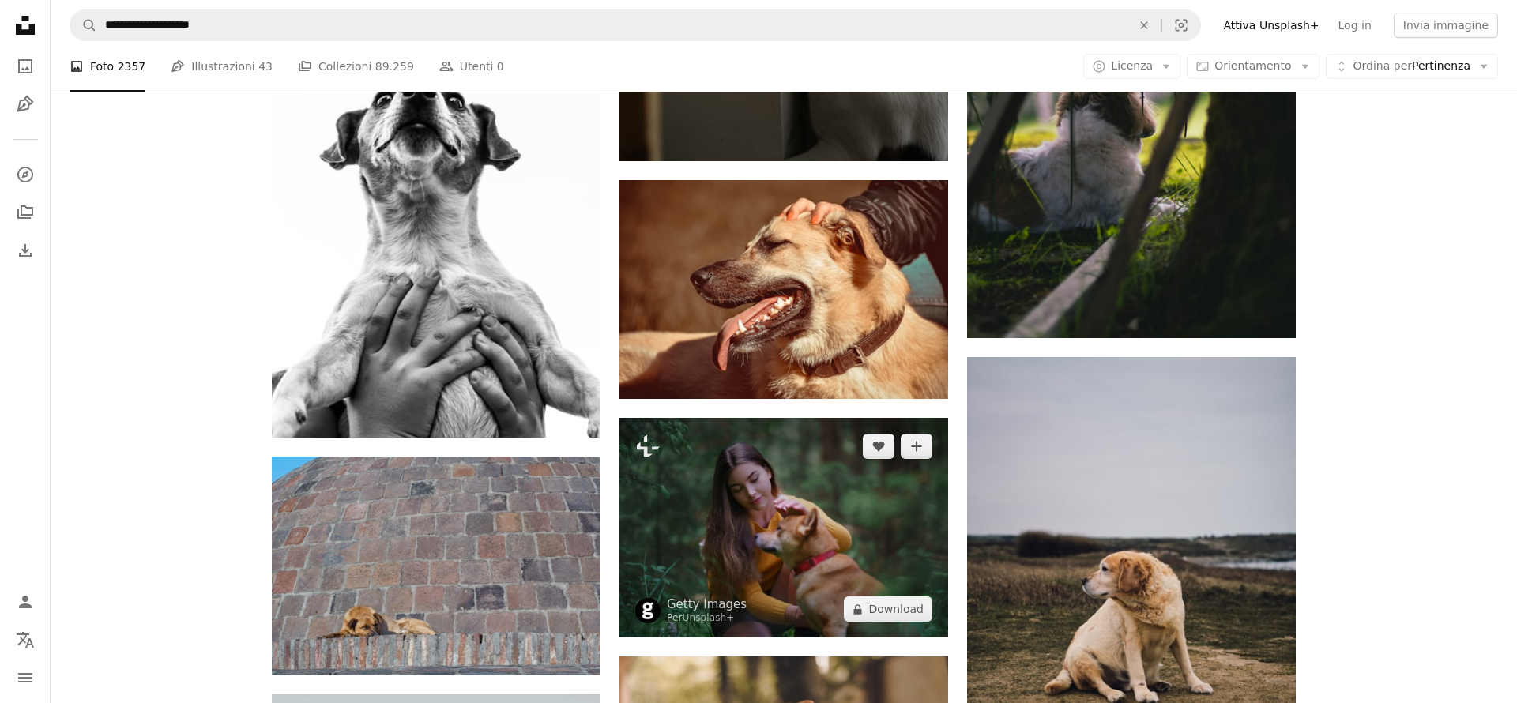
click at [818, 473] on img at bounding box center [784, 528] width 329 height 220
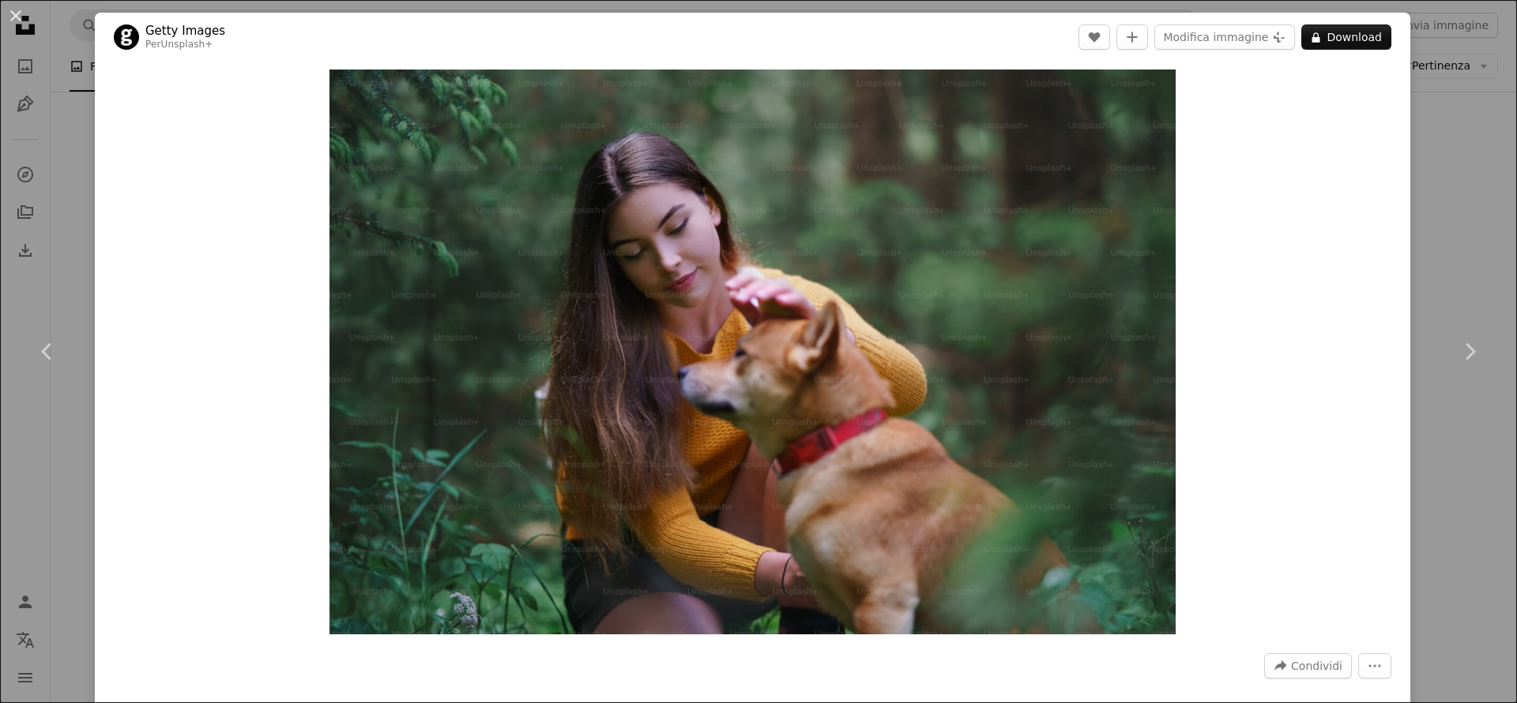
click at [1450, 206] on div "An X shape Chevron left Chevron right Getty Images Per Unsplash+ A heart A plus…" at bounding box center [758, 351] width 1517 height 703
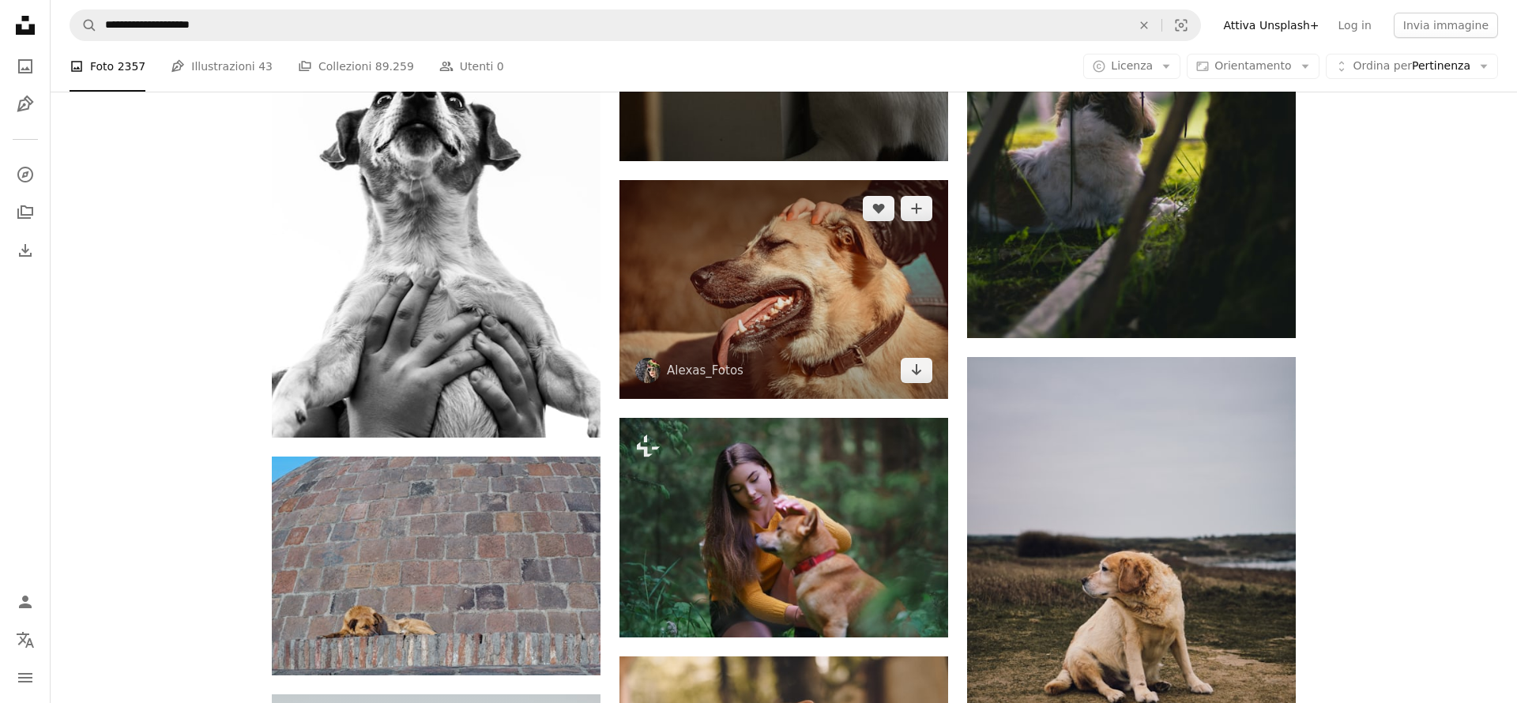
click at [820, 257] on img at bounding box center [784, 289] width 329 height 219
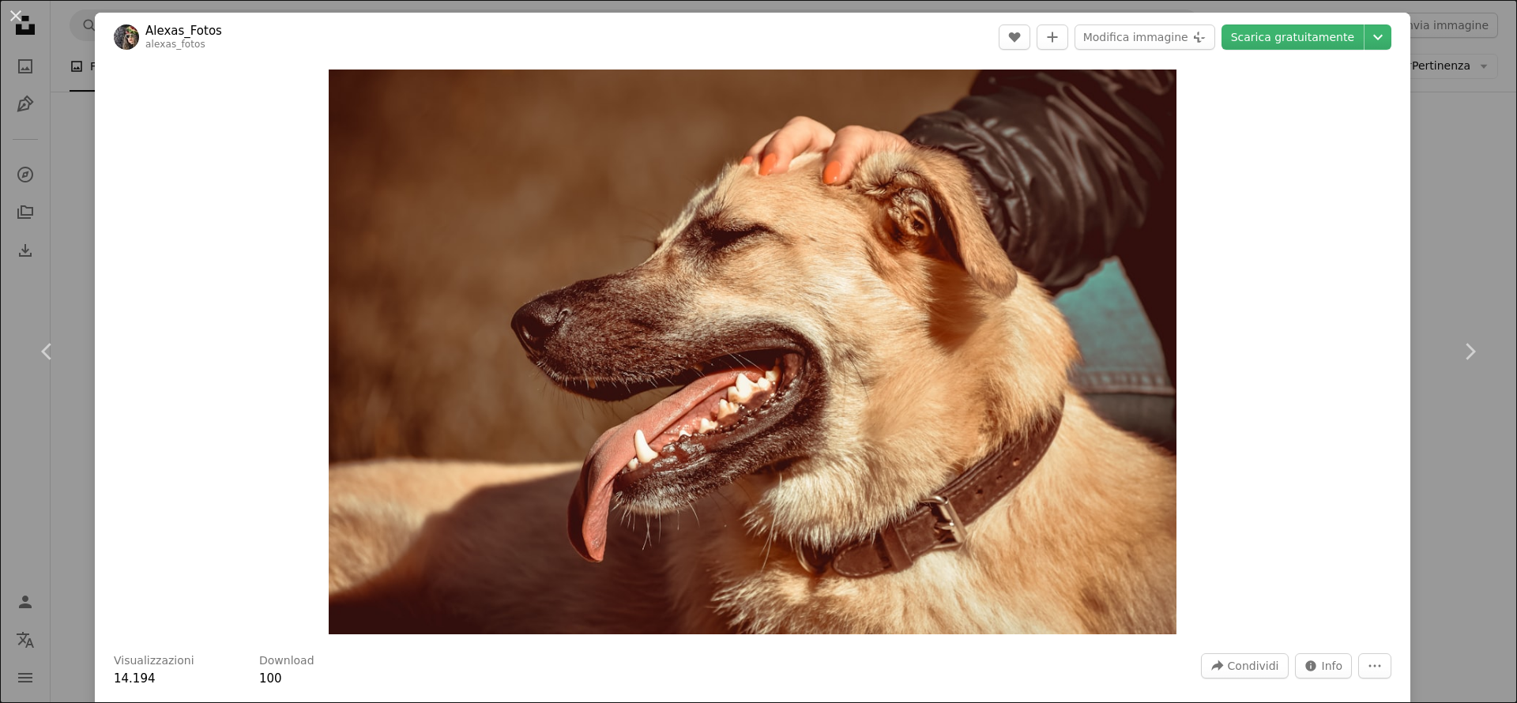
click at [1471, 242] on div "An X shape Chevron left Chevron right Alexas_Fotos alexas_fotos A heart A plus …" at bounding box center [758, 351] width 1517 height 703
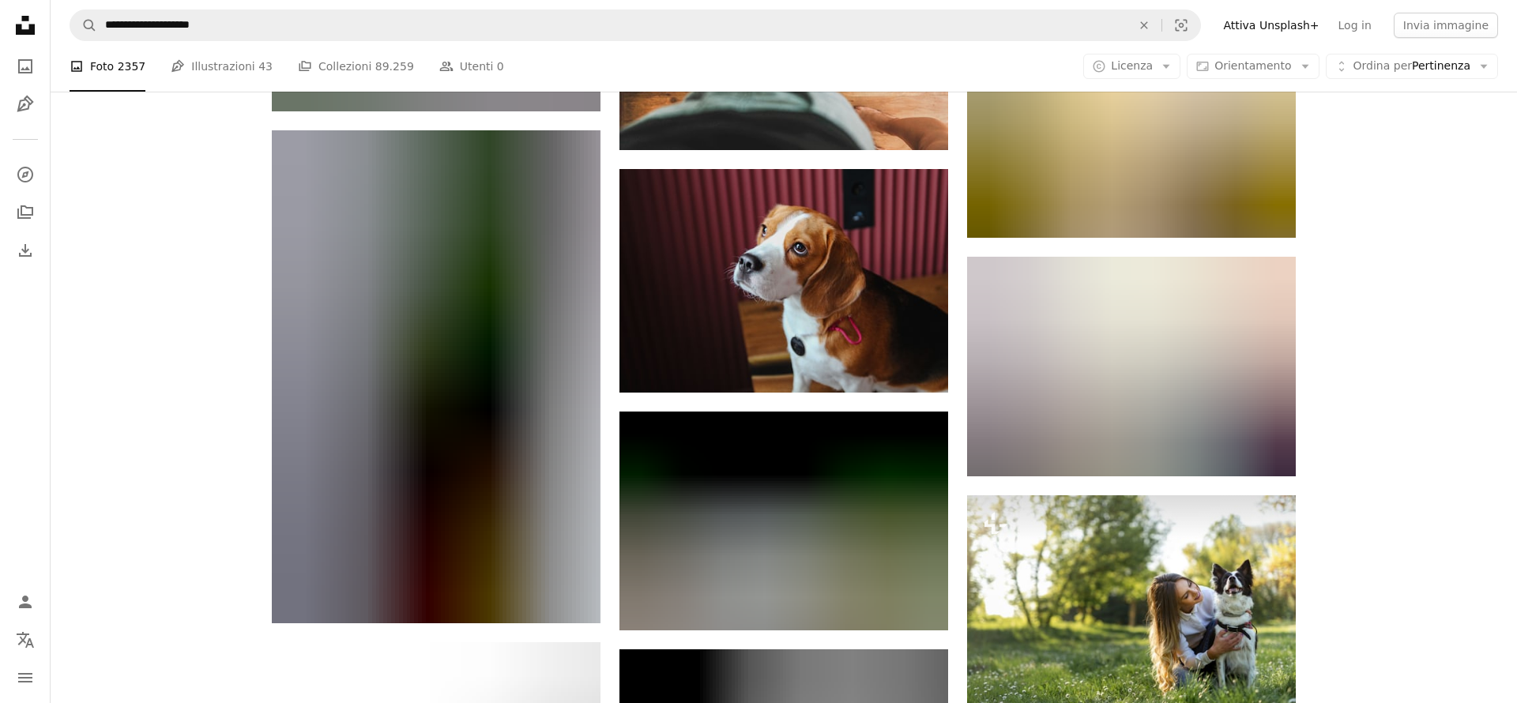
scroll to position [54220, 0]
